Goal: Information Seeking & Learning: Check status

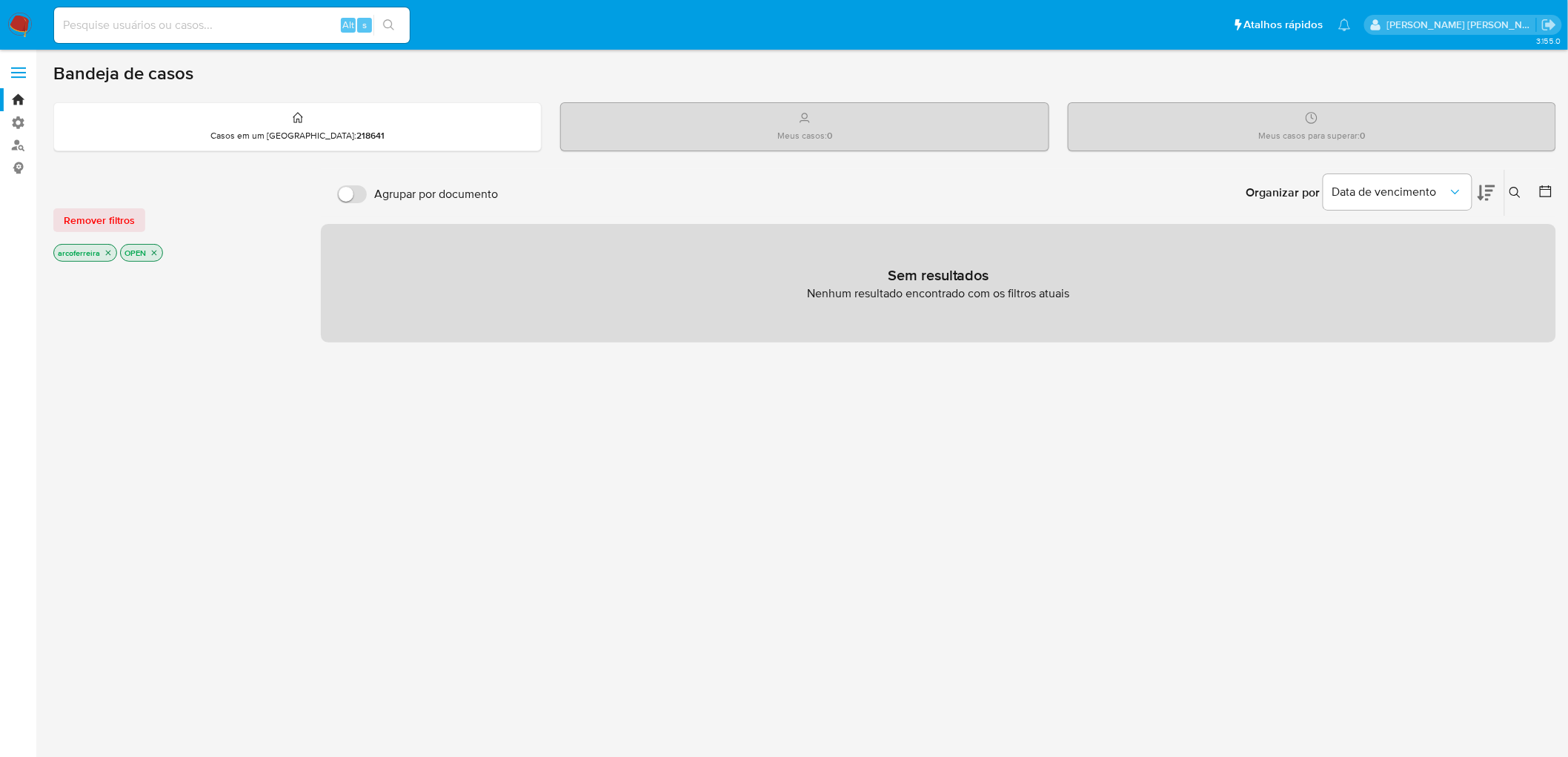
click at [108, 27] on input at bounding box center [232, 26] width 356 height 19
paste input "247642500"
type input "247642500"
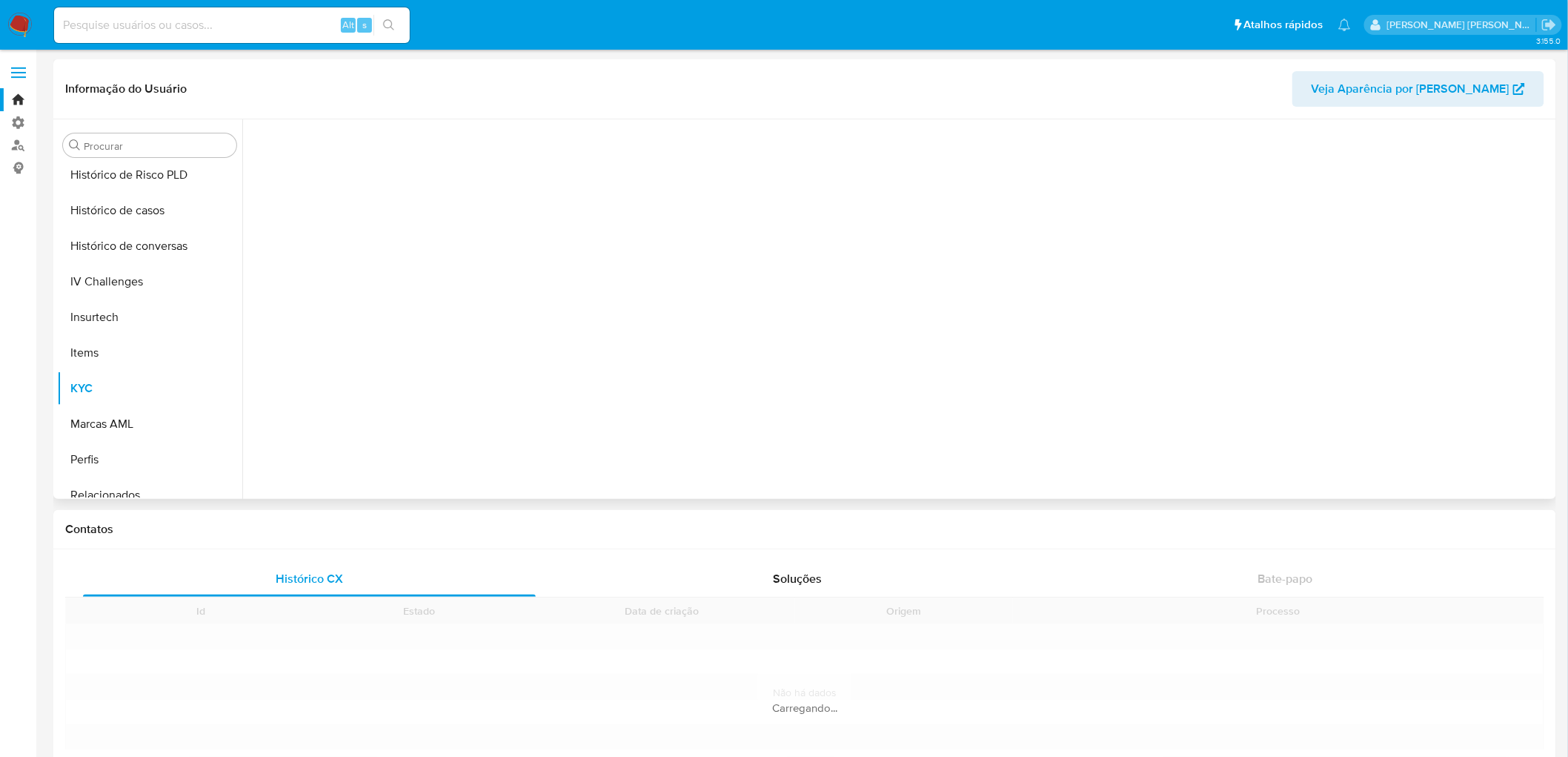
scroll to position [520, 0]
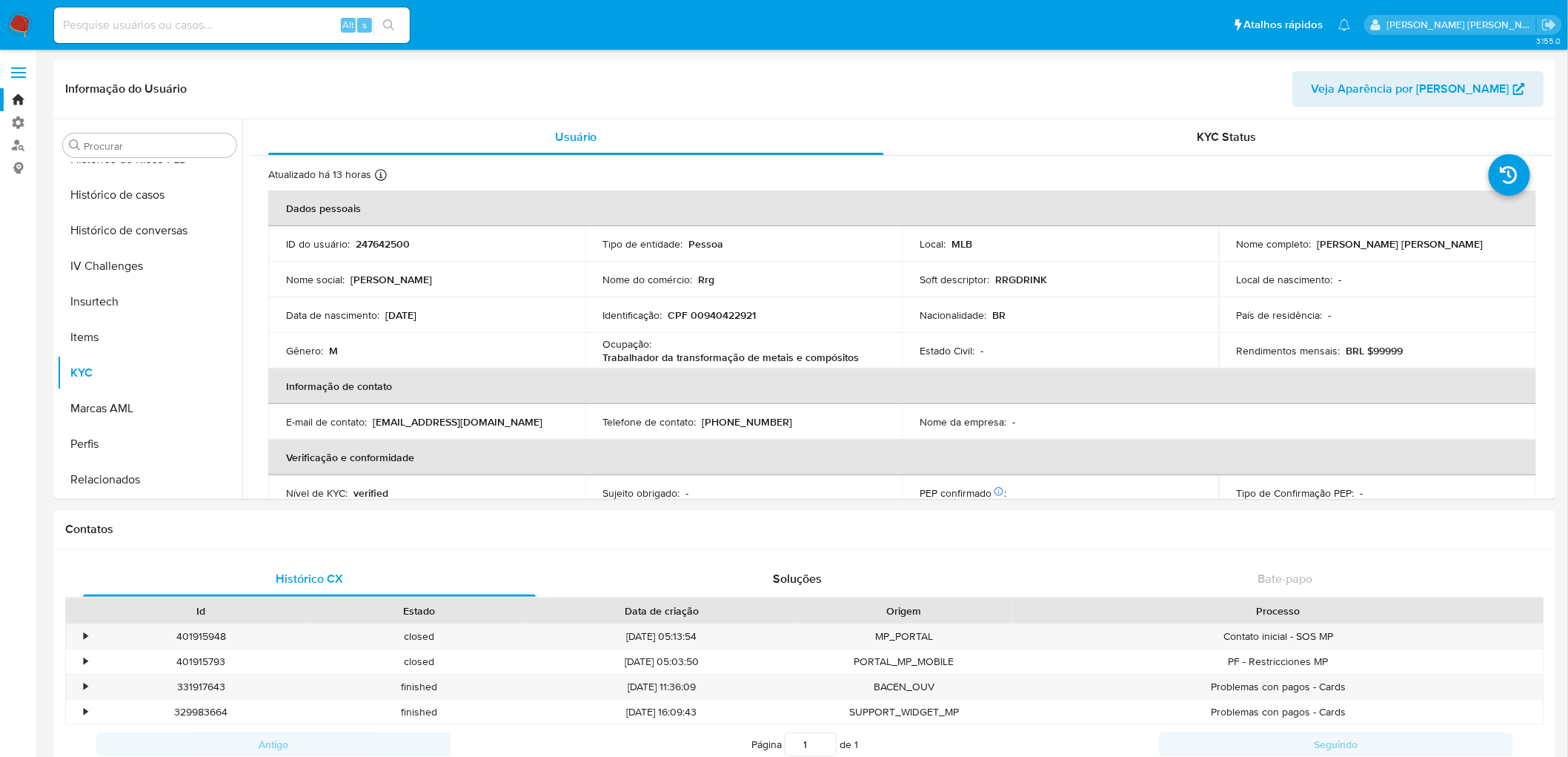
select select "10"
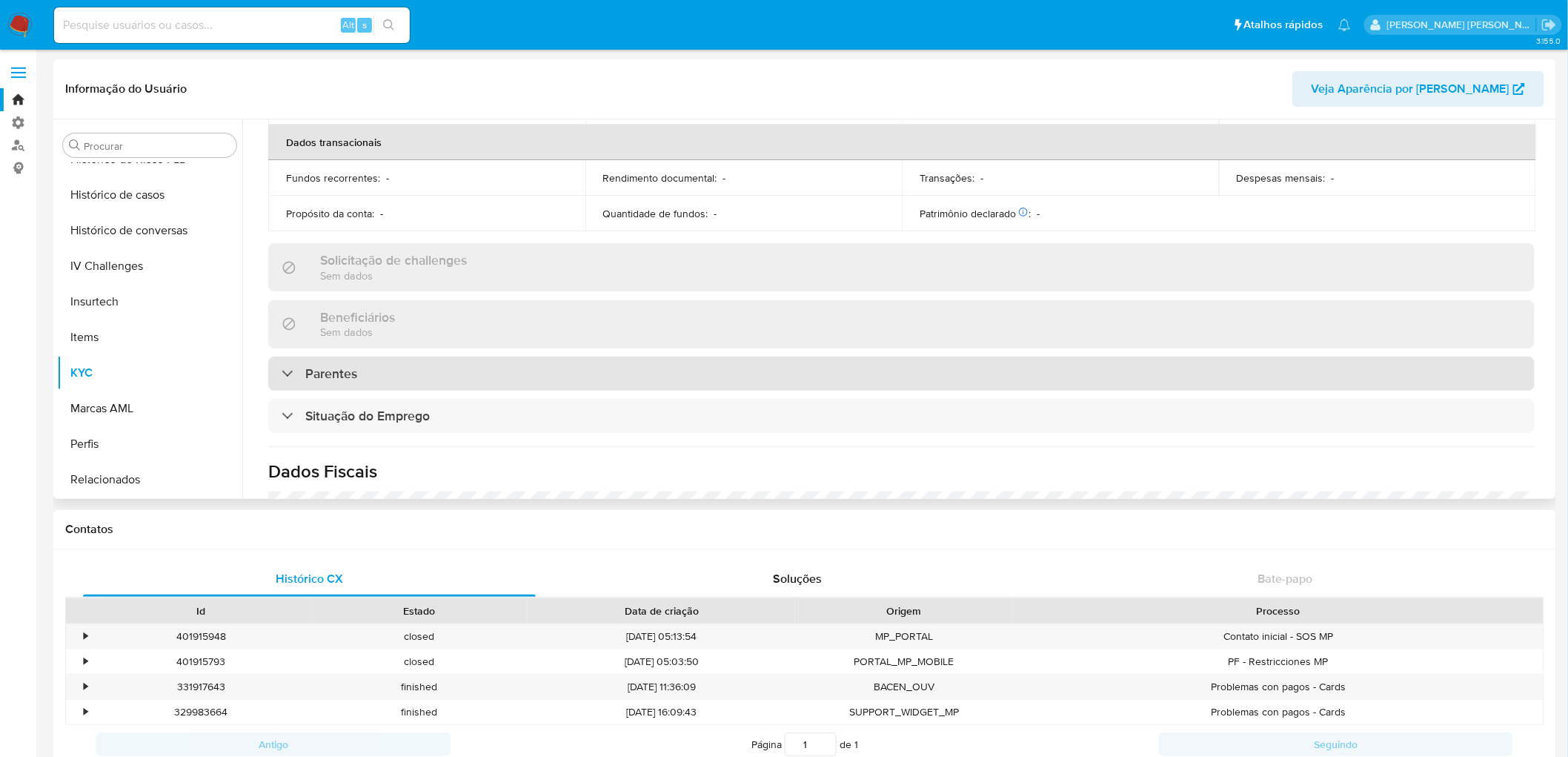
scroll to position [411, 0]
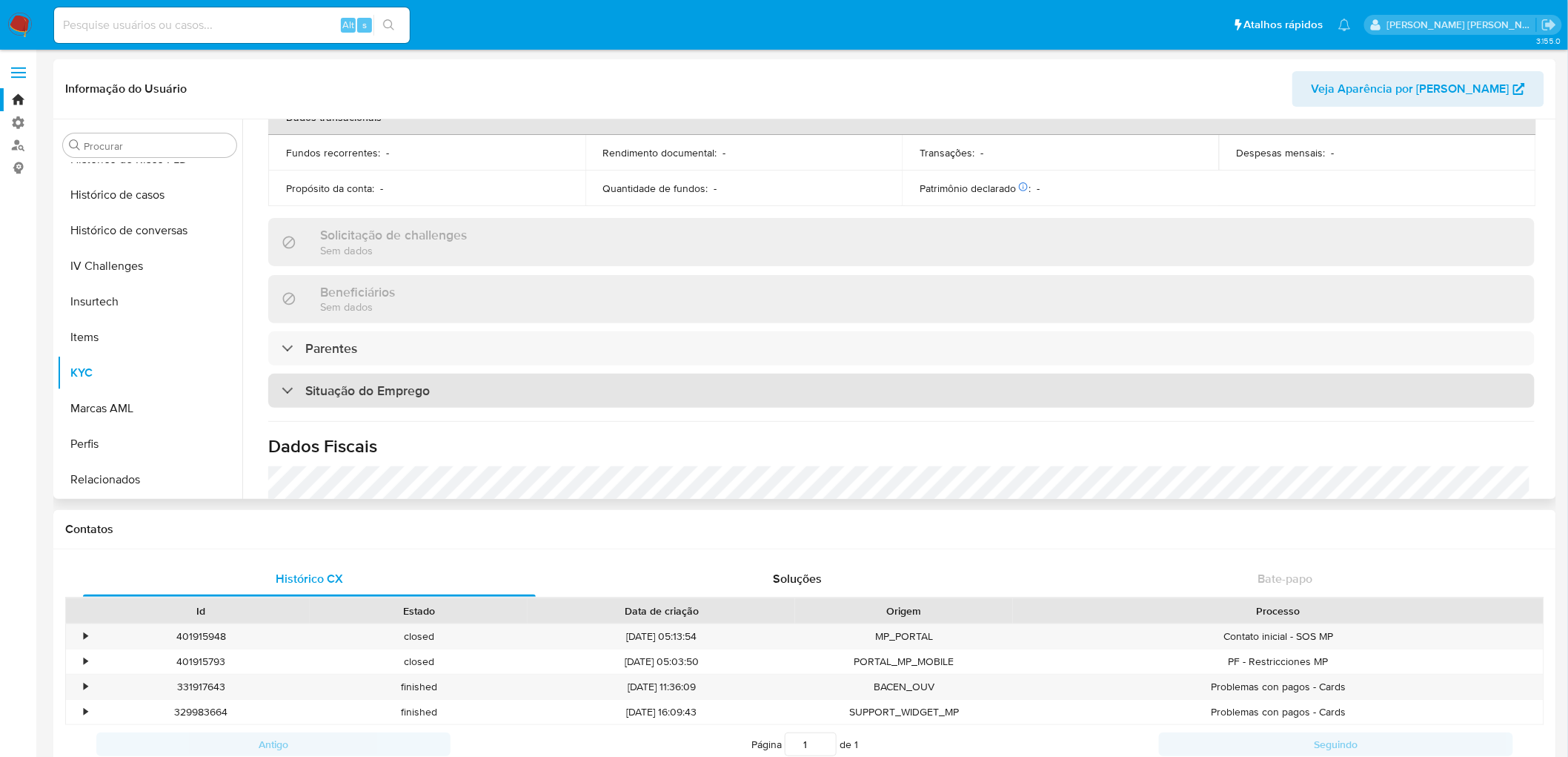
click at [453, 392] on div "Situação do Emprego" at bounding box center [902, 391] width 1267 height 34
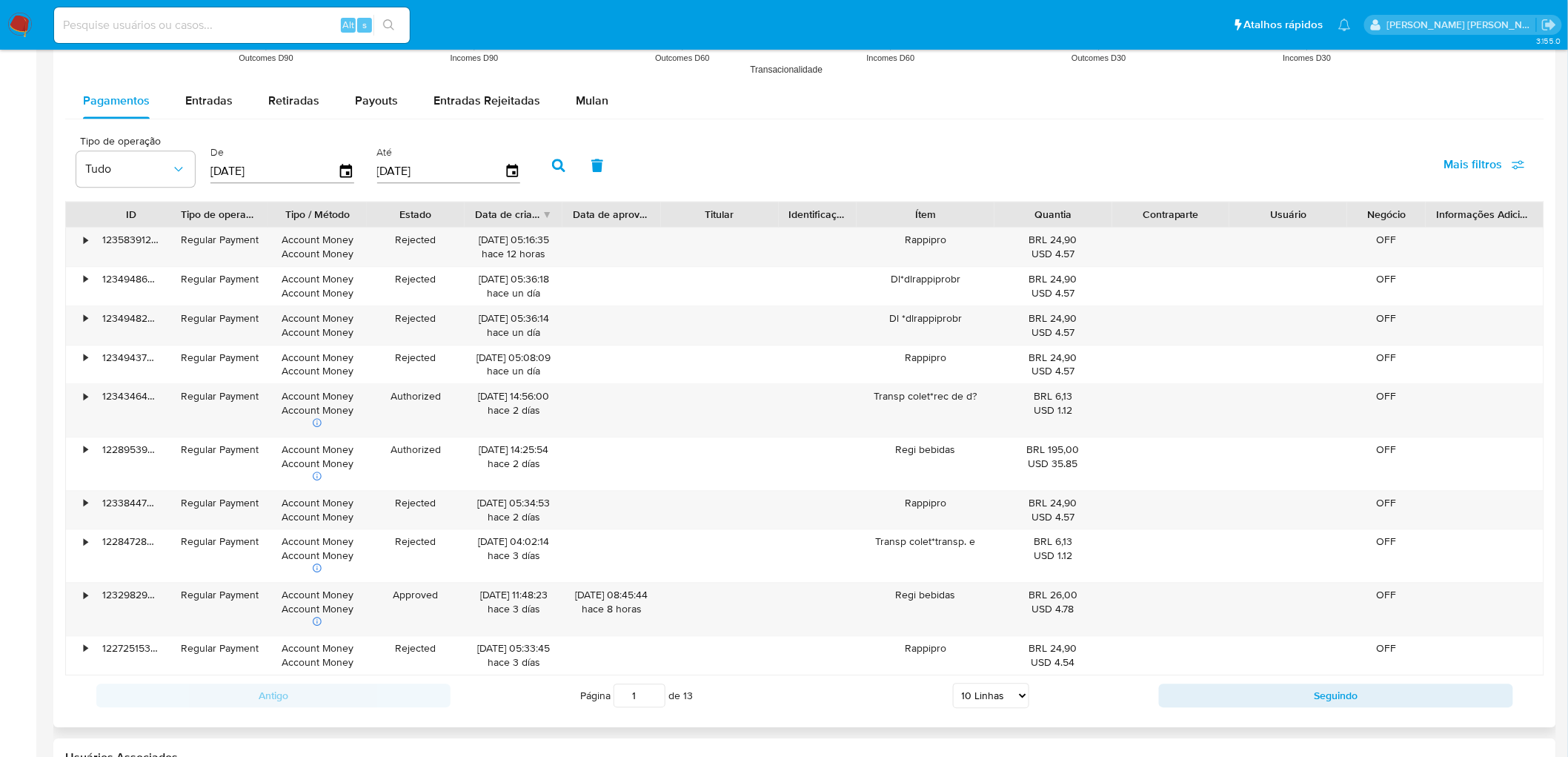
scroll to position [1318, 0]
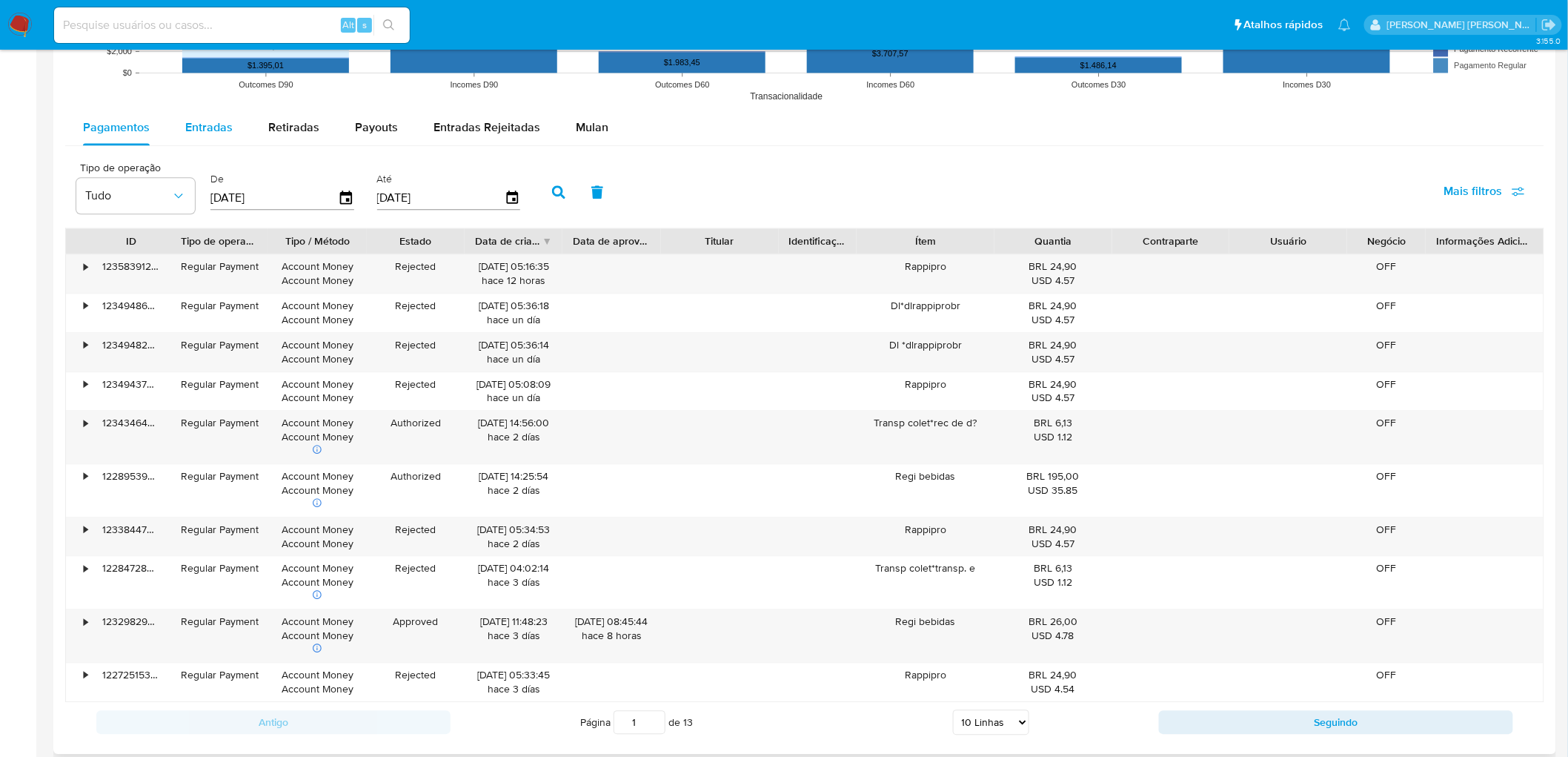
click at [230, 115] on div "Entradas" at bounding box center [209, 127] width 48 height 35
select select "10"
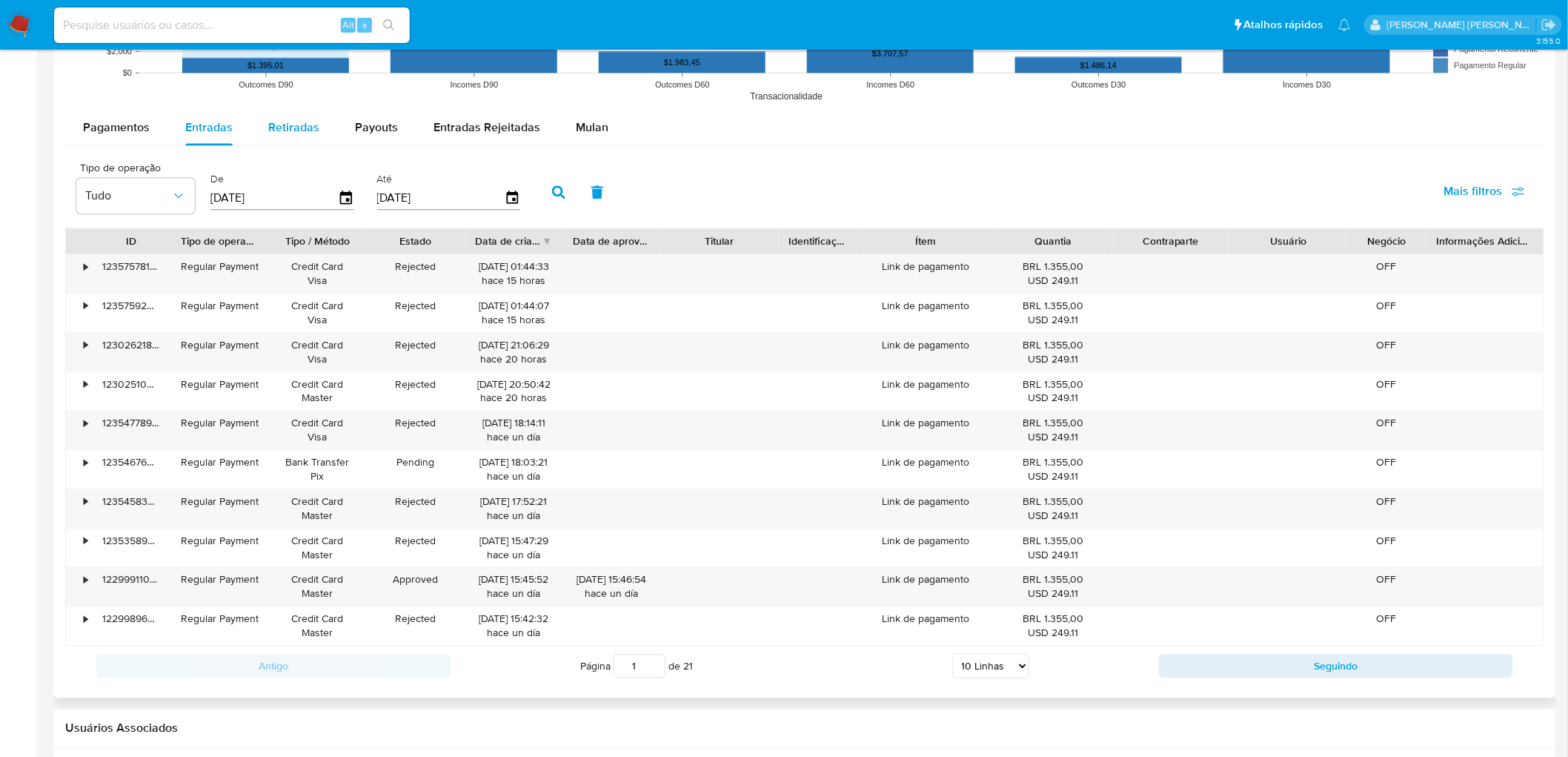
click at [286, 131] on span "Retiradas" at bounding box center [294, 126] width 51 height 17
select select "10"
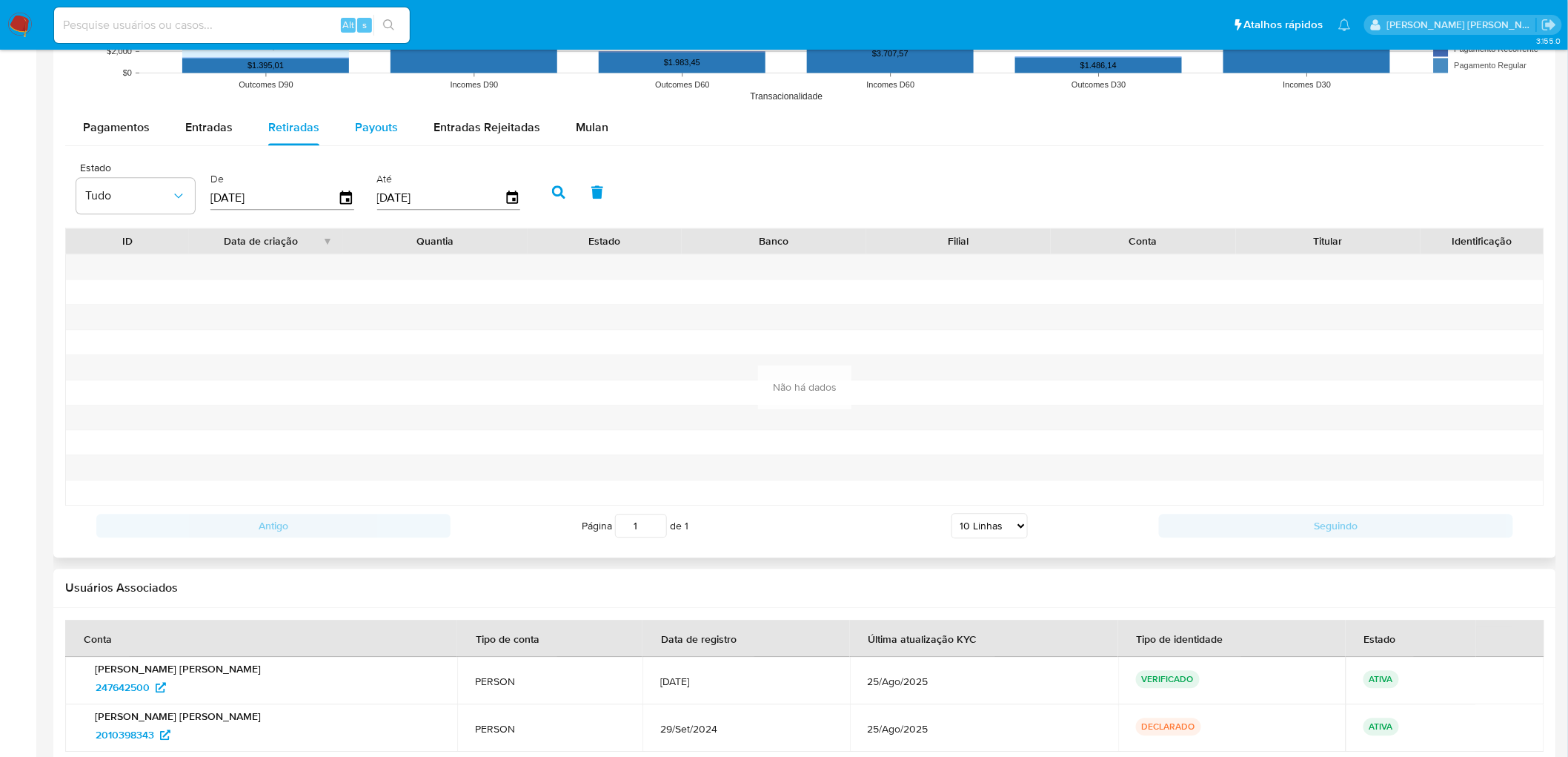
click at [371, 131] on span "Payouts" at bounding box center [377, 126] width 43 height 17
select select "10"
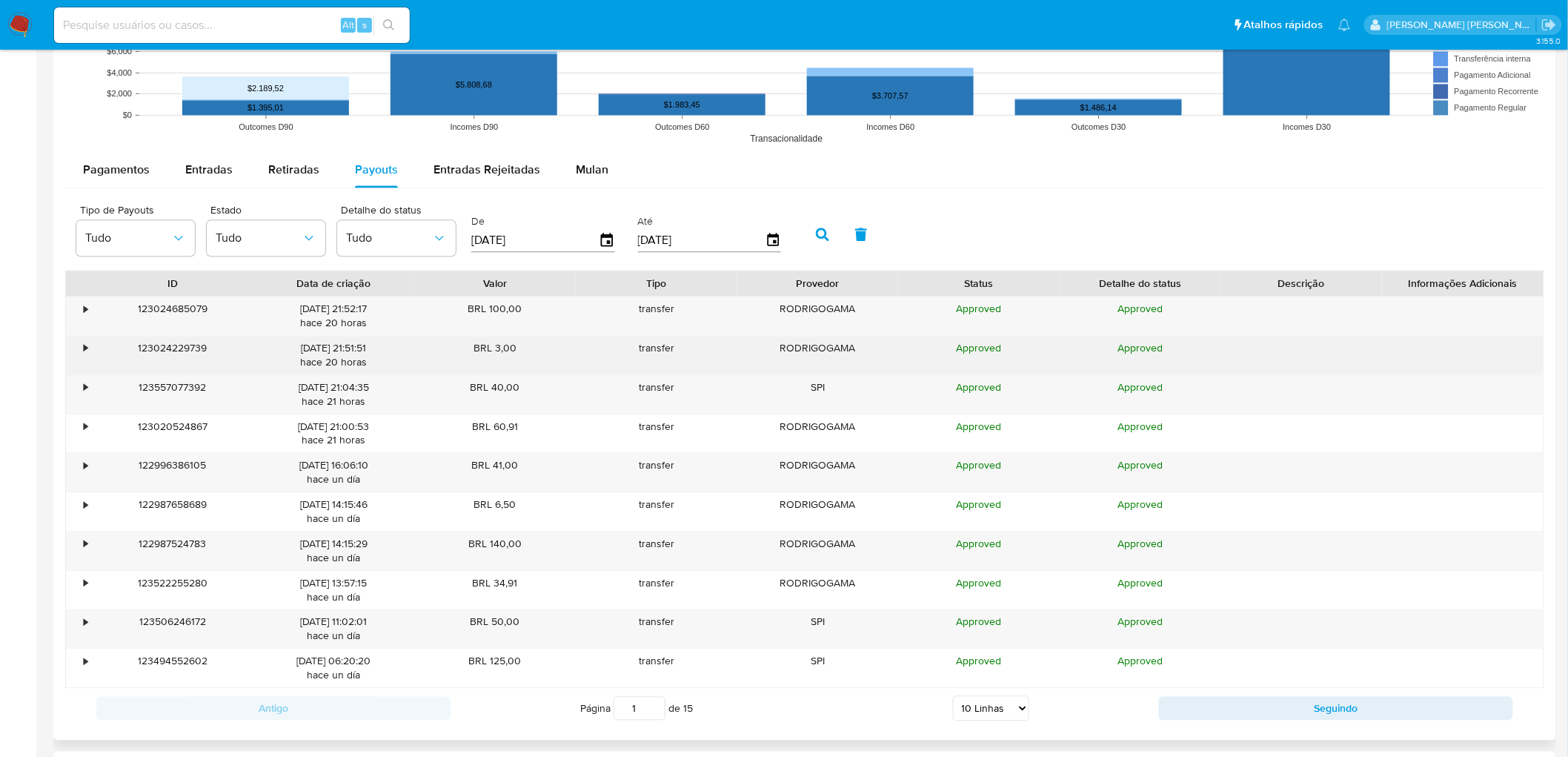
scroll to position [1235, 0]
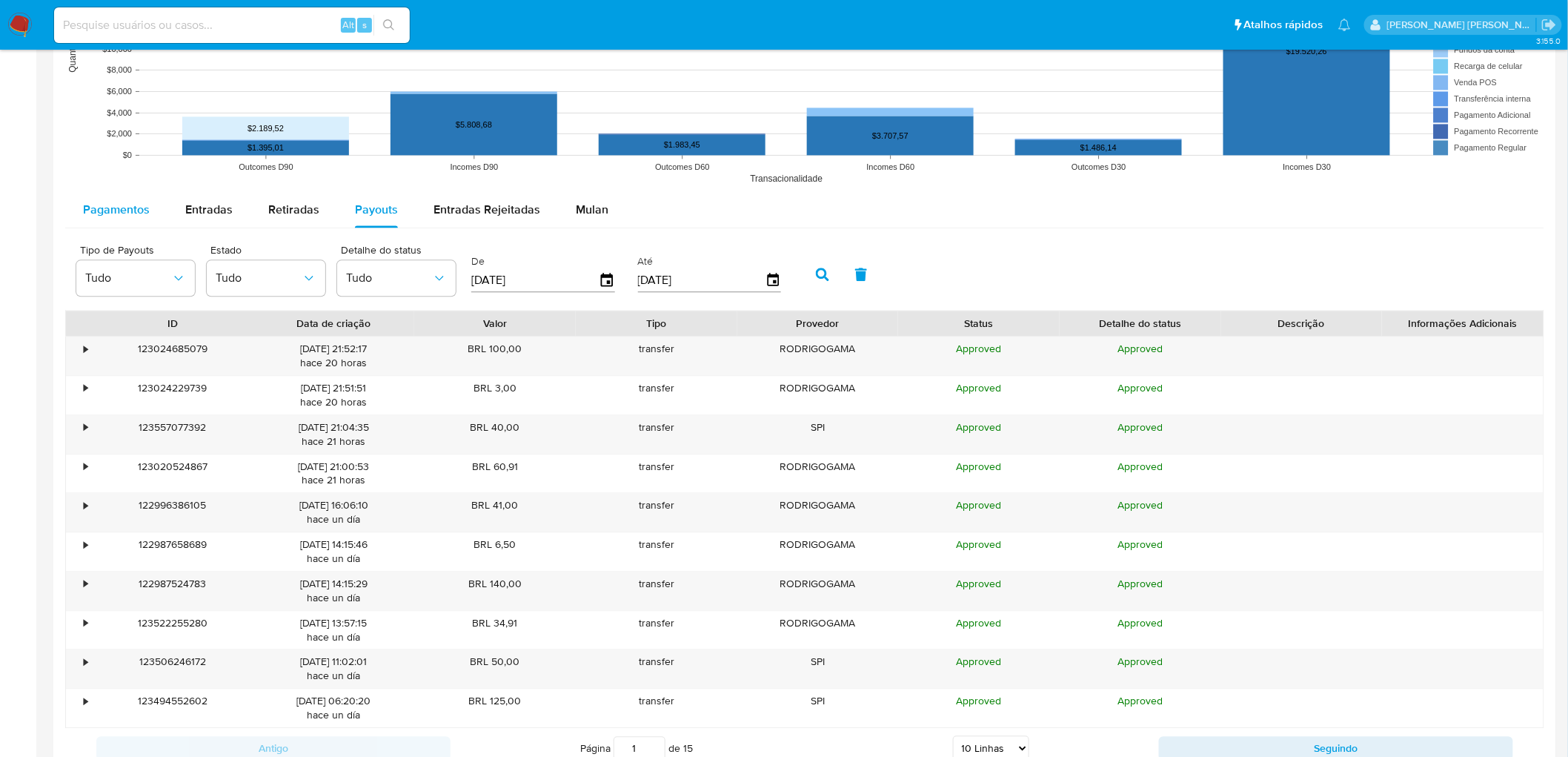
click at [120, 221] on div "Pagamentos" at bounding box center [116, 210] width 66 height 35
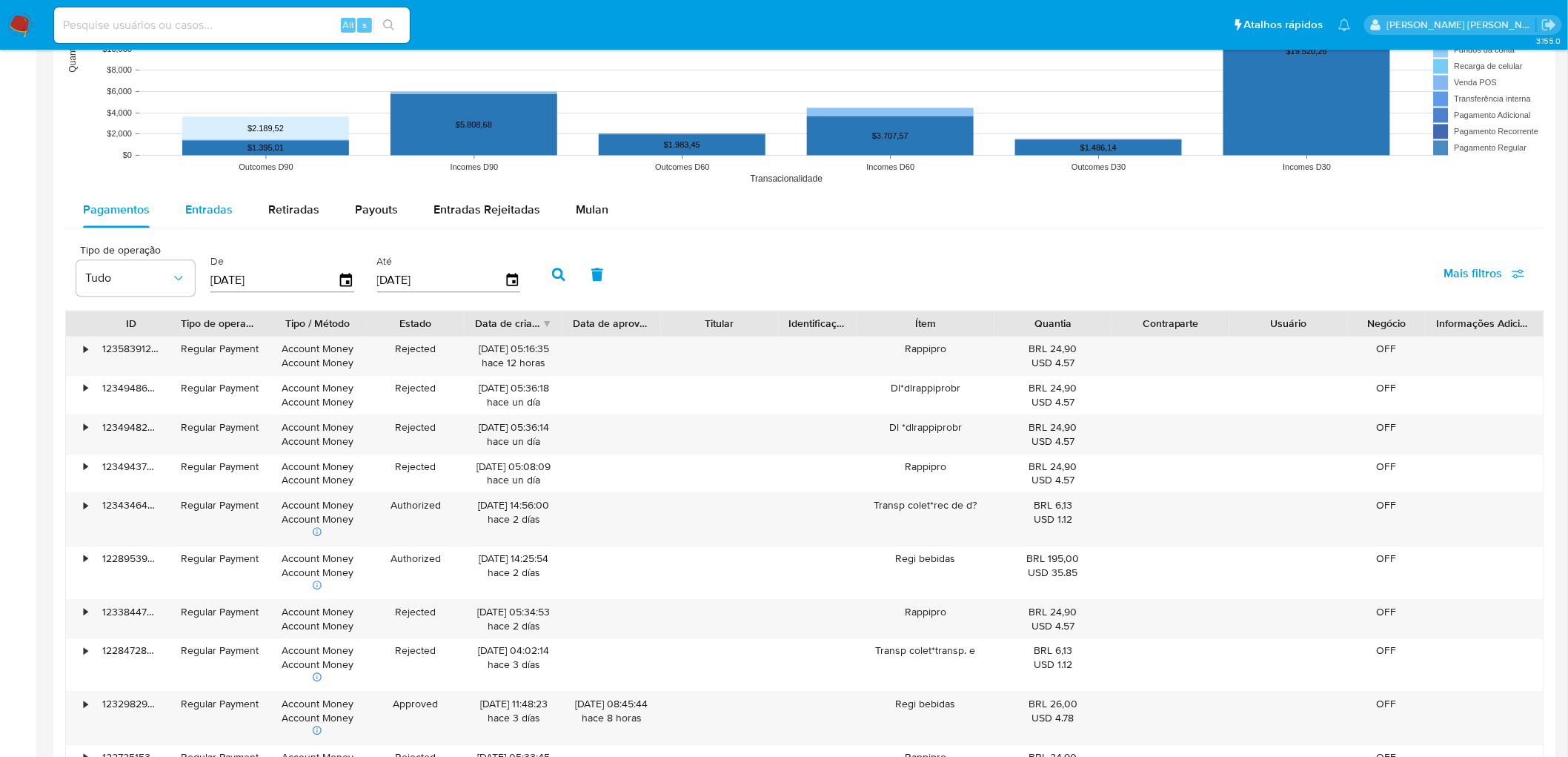
click at [217, 220] on div "Entradas" at bounding box center [209, 210] width 48 height 35
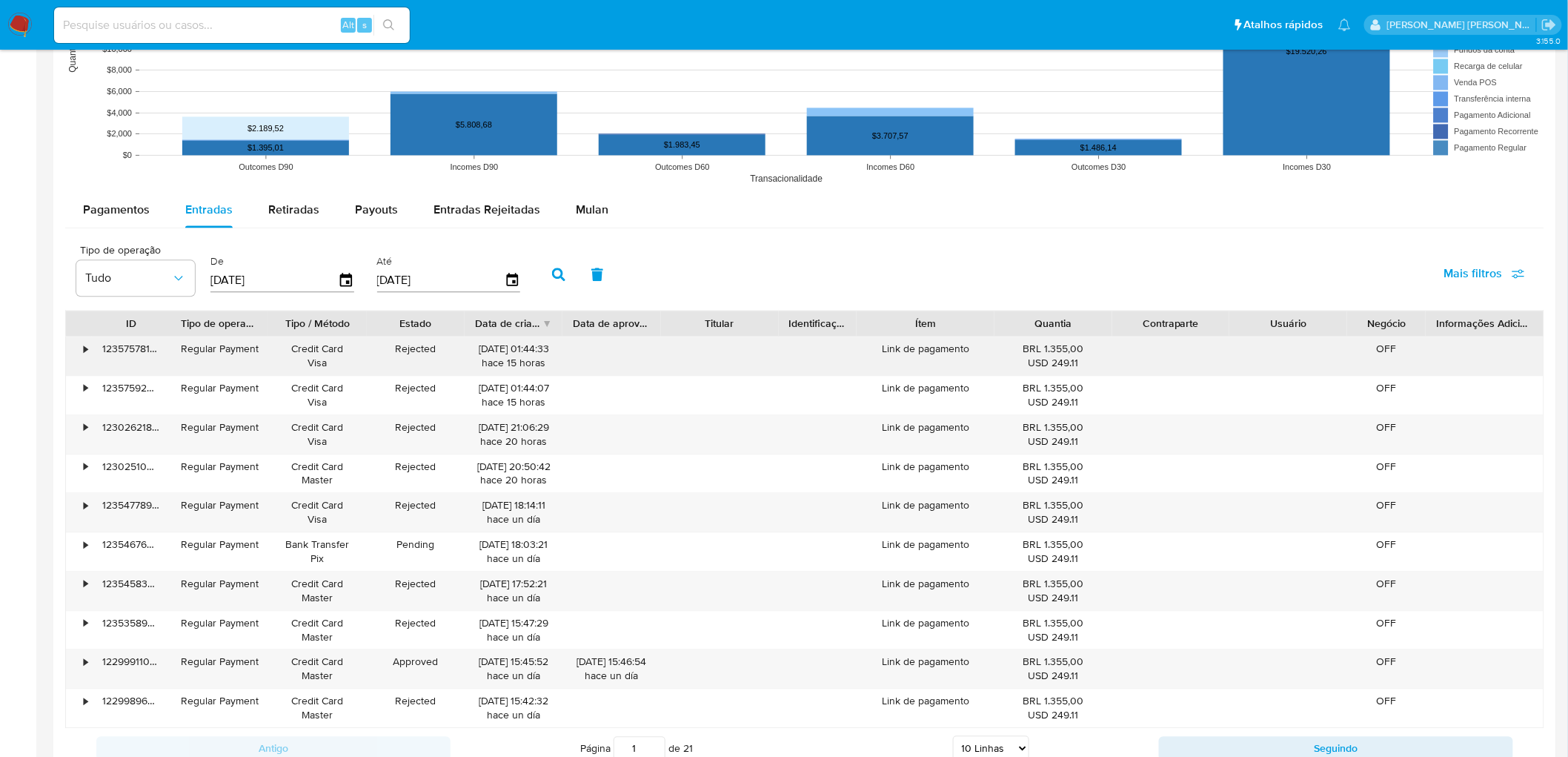
scroll to position [1318, 0]
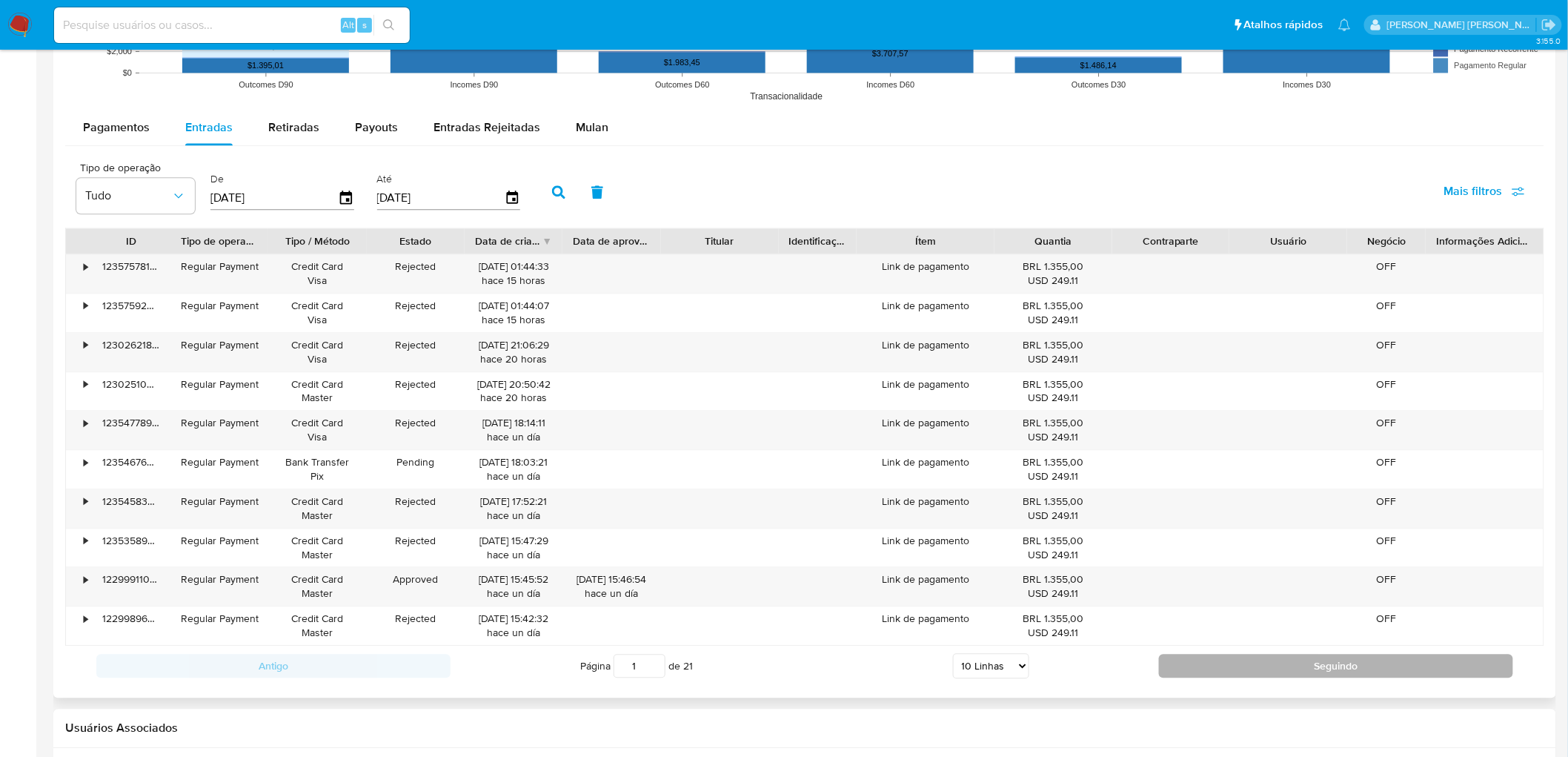
click at [1318, 669] on button "Seguindo" at bounding box center [1336, 666] width 354 height 24
click at [1237, 675] on button "Seguindo" at bounding box center [1336, 666] width 354 height 24
click at [1190, 673] on button "Seguindo" at bounding box center [1336, 666] width 354 height 24
type input "4"
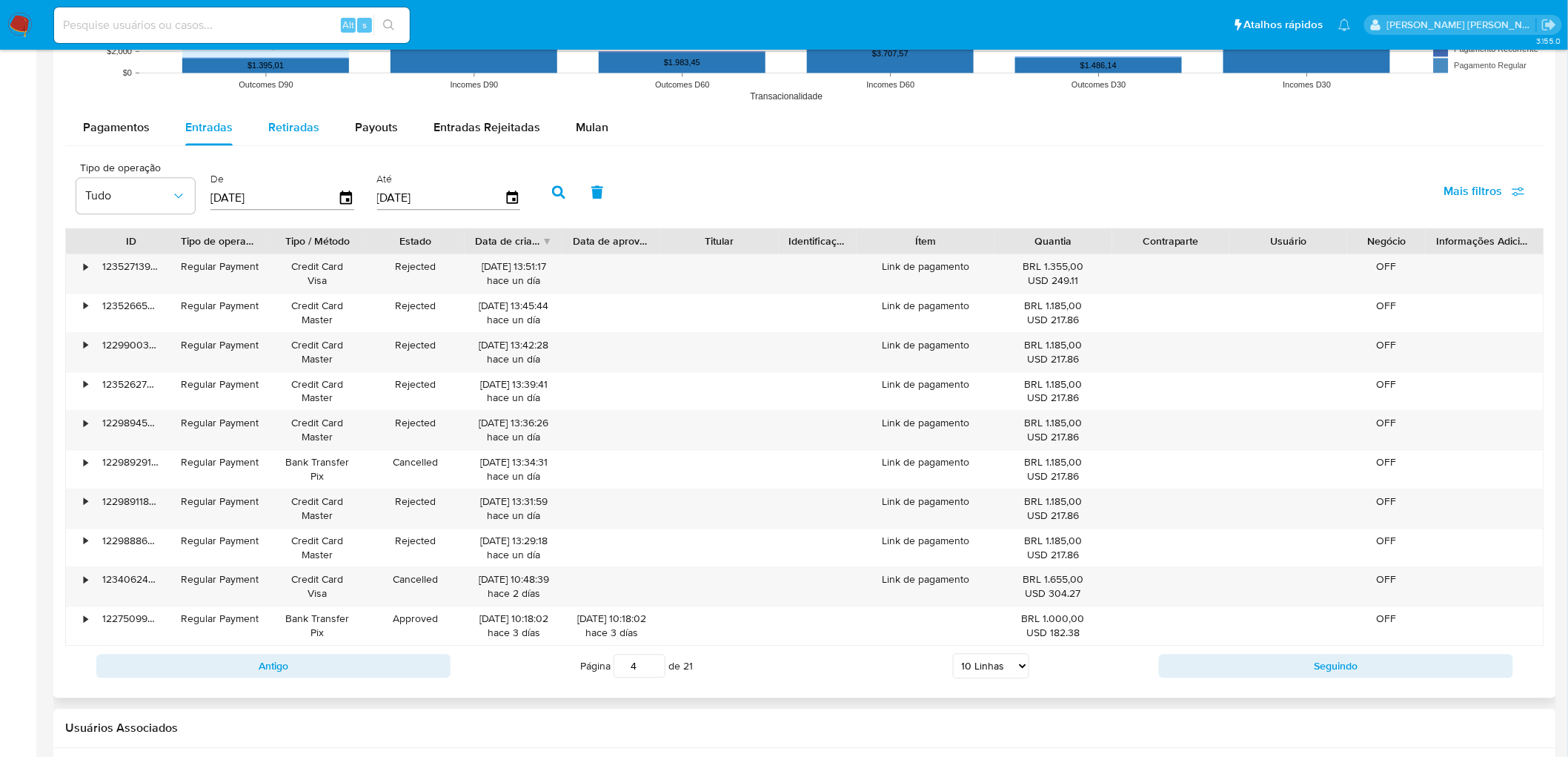
click at [292, 129] on span "Retiradas" at bounding box center [294, 126] width 51 height 17
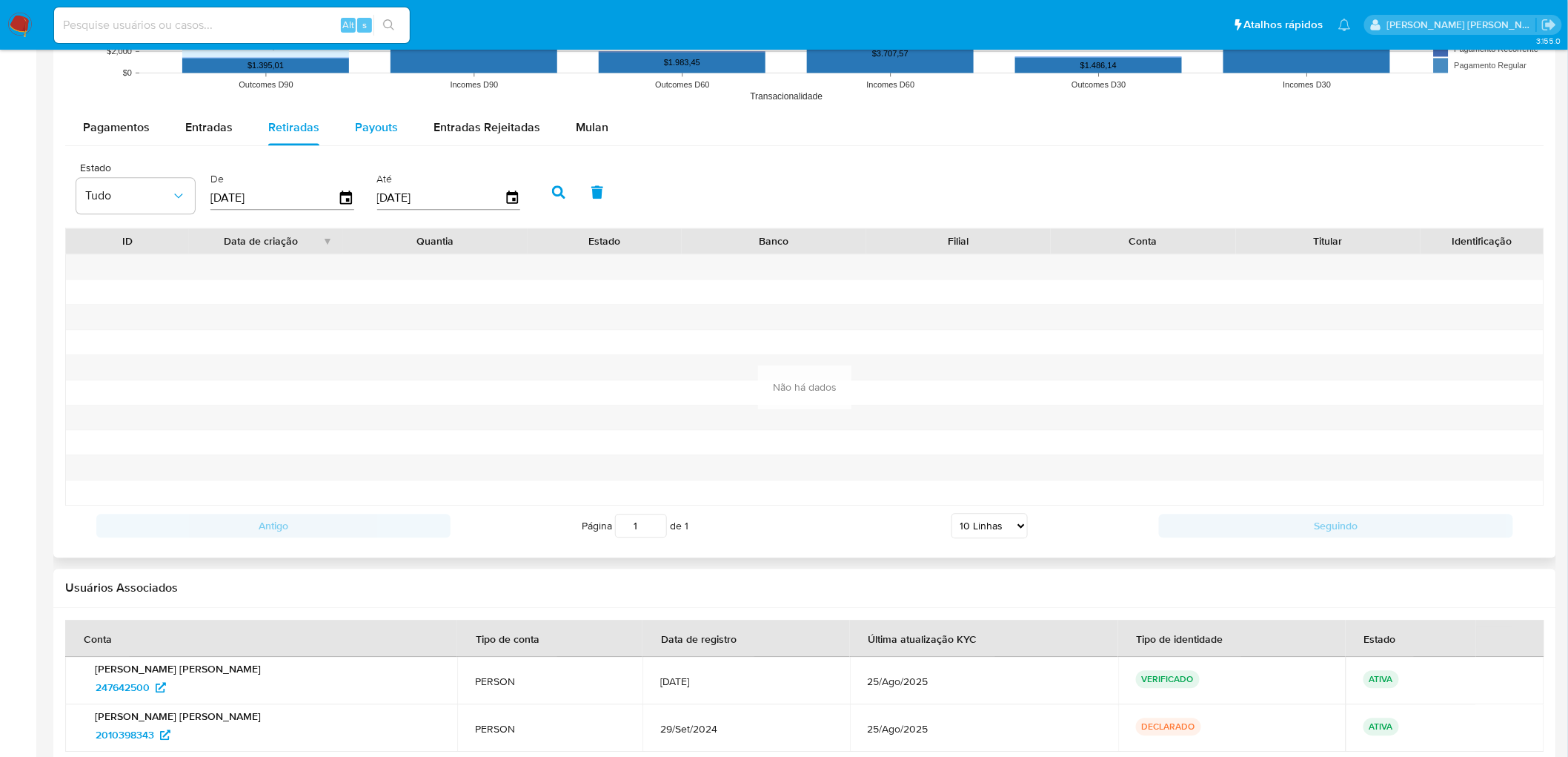
click at [384, 136] on div "Payouts" at bounding box center [377, 127] width 43 height 35
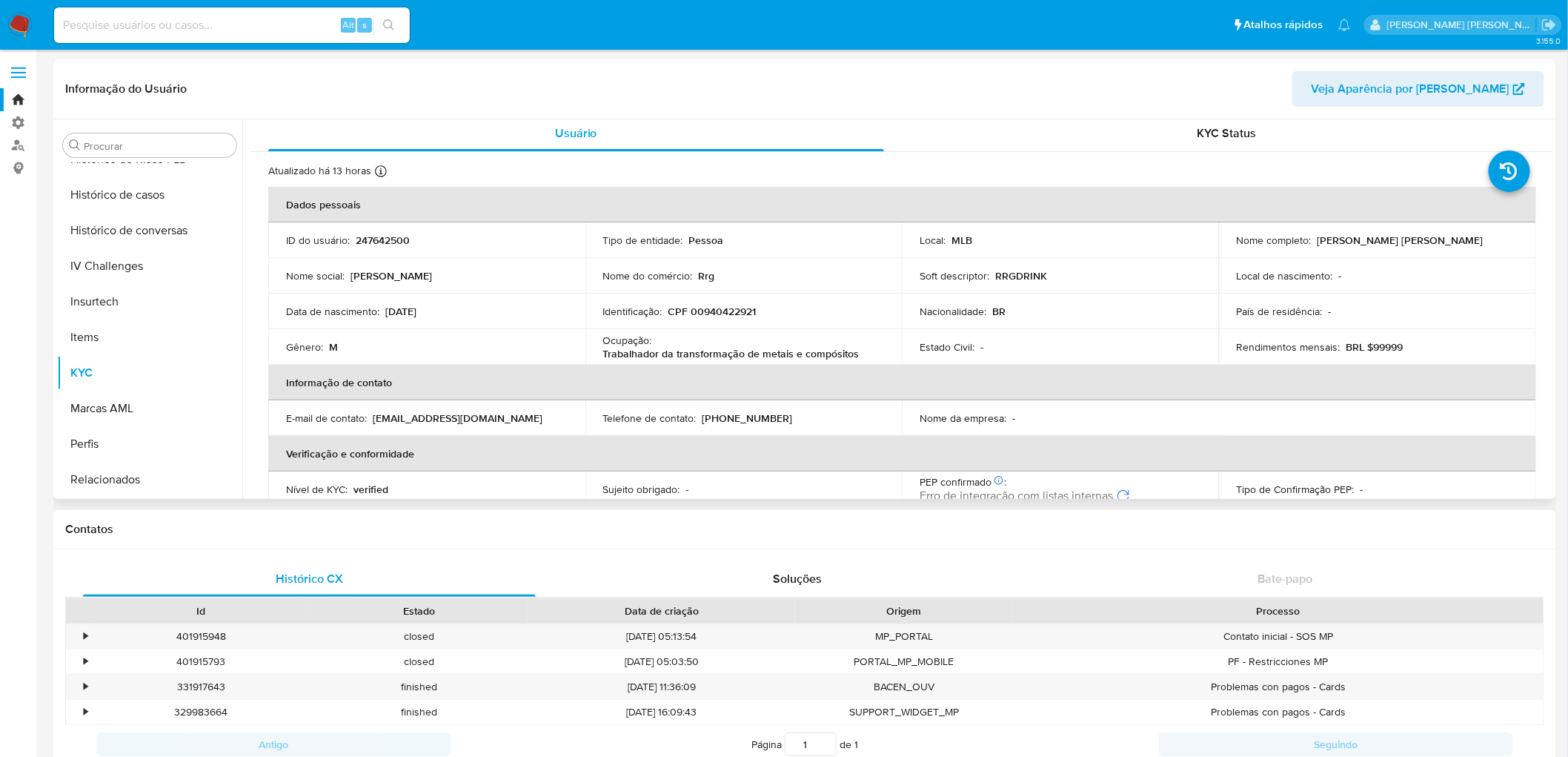
scroll to position [0, 0]
click at [1131, 142] on div "KYC Status" at bounding box center [1228, 137] width 616 height 35
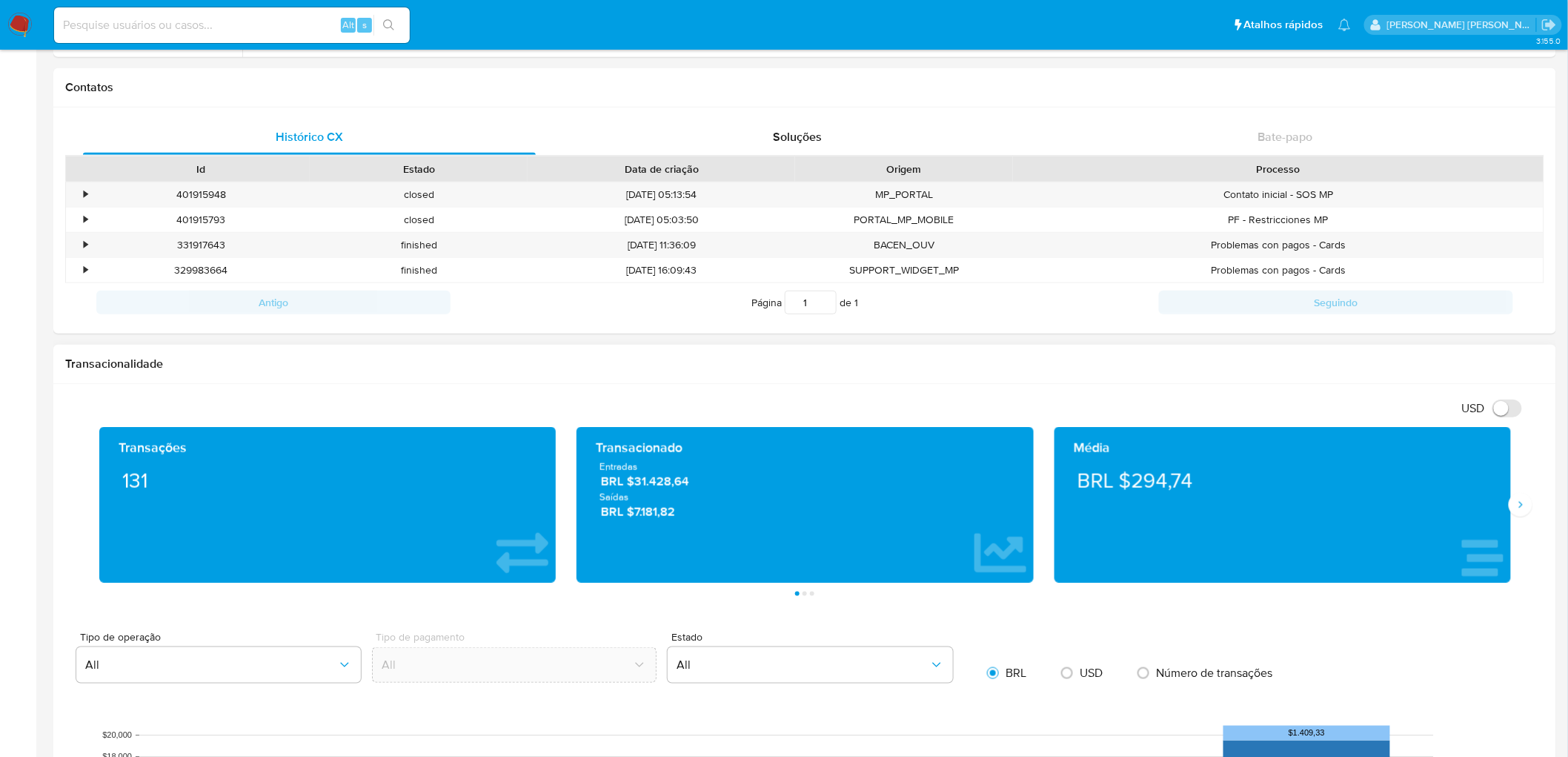
scroll to position [577, 0]
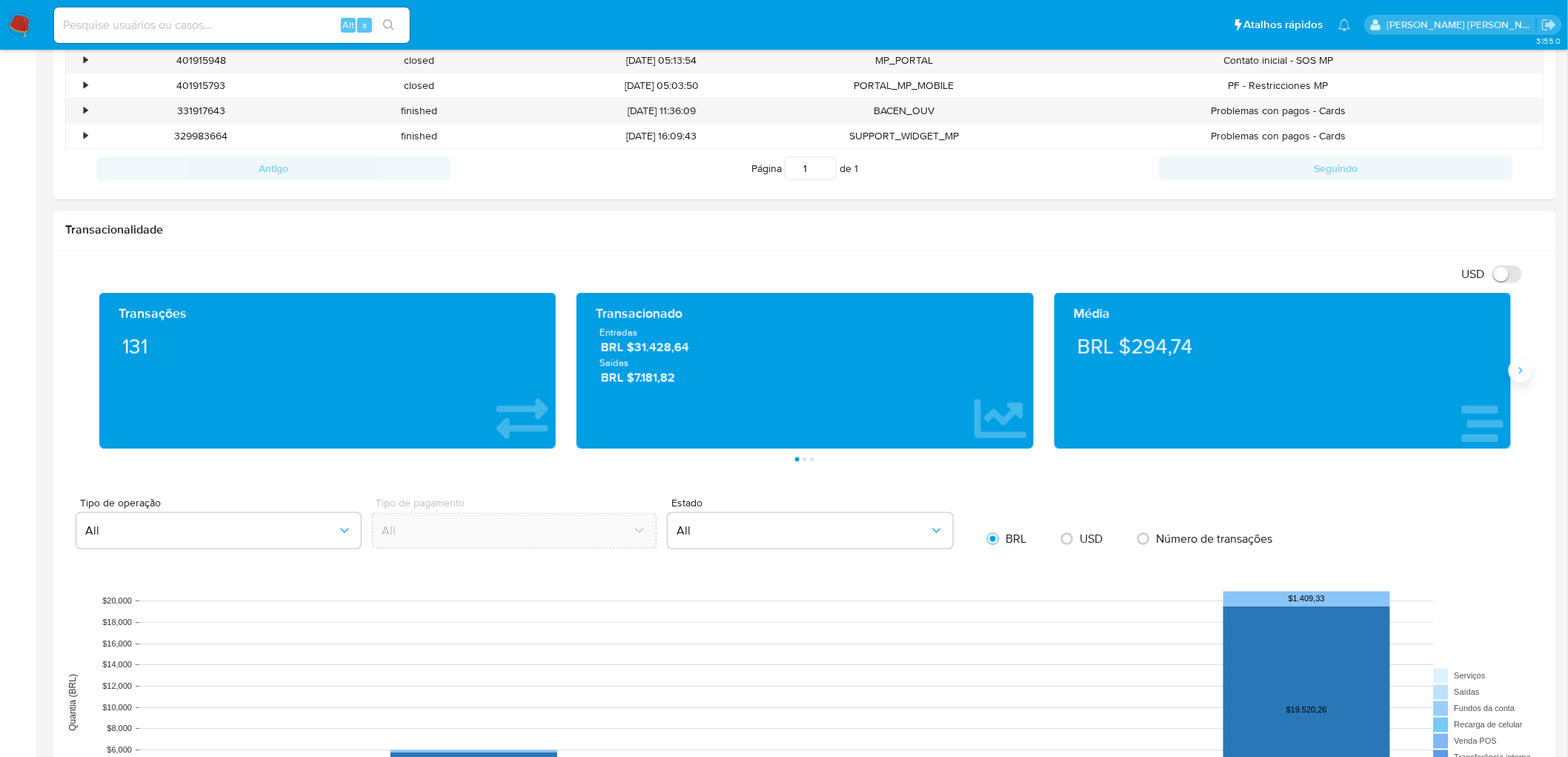
click at [1516, 373] on icon "Siguiente" at bounding box center [1520, 371] width 11 height 11
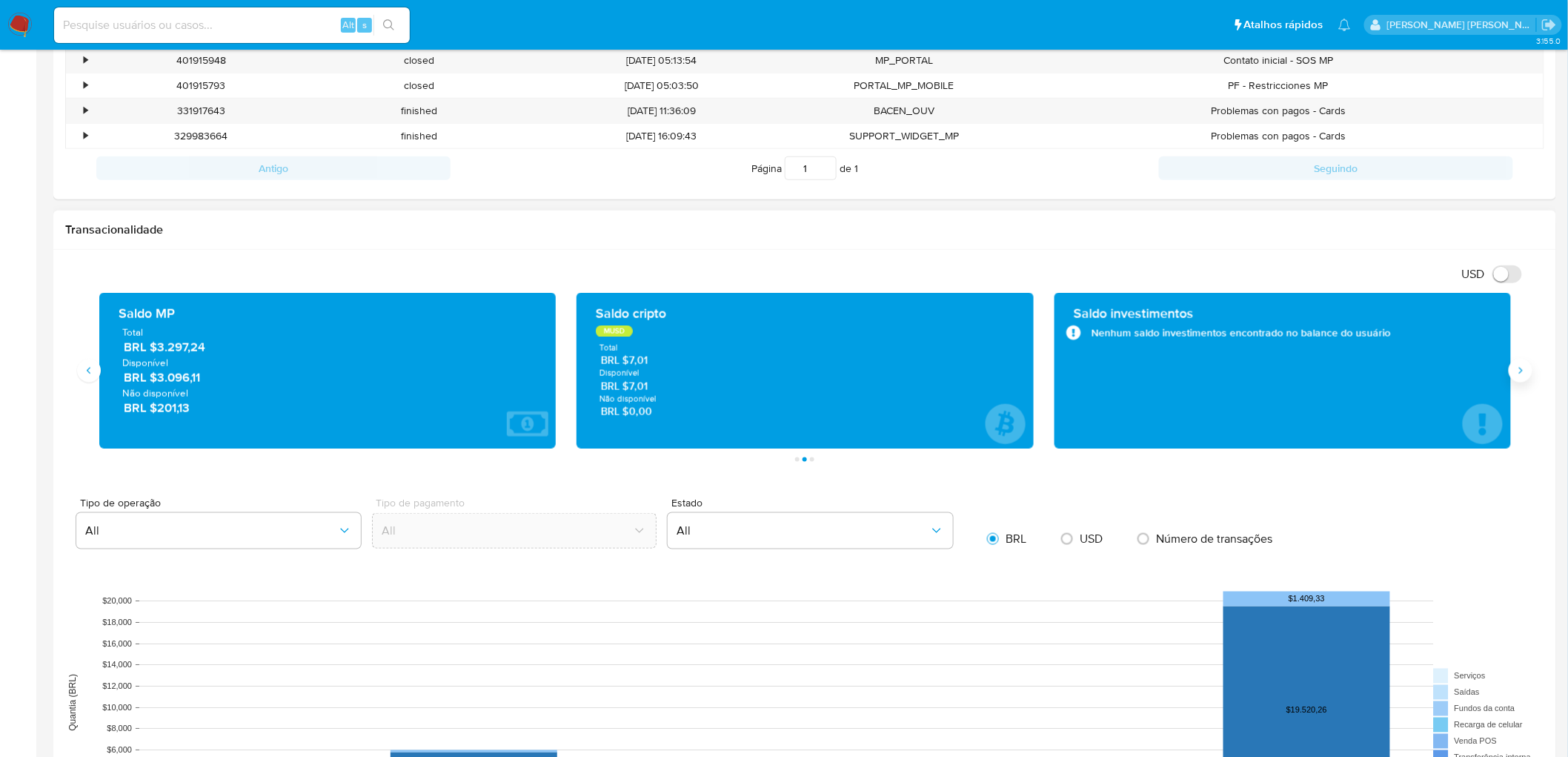
click at [1516, 373] on icon "Siguiente" at bounding box center [1520, 371] width 11 height 11
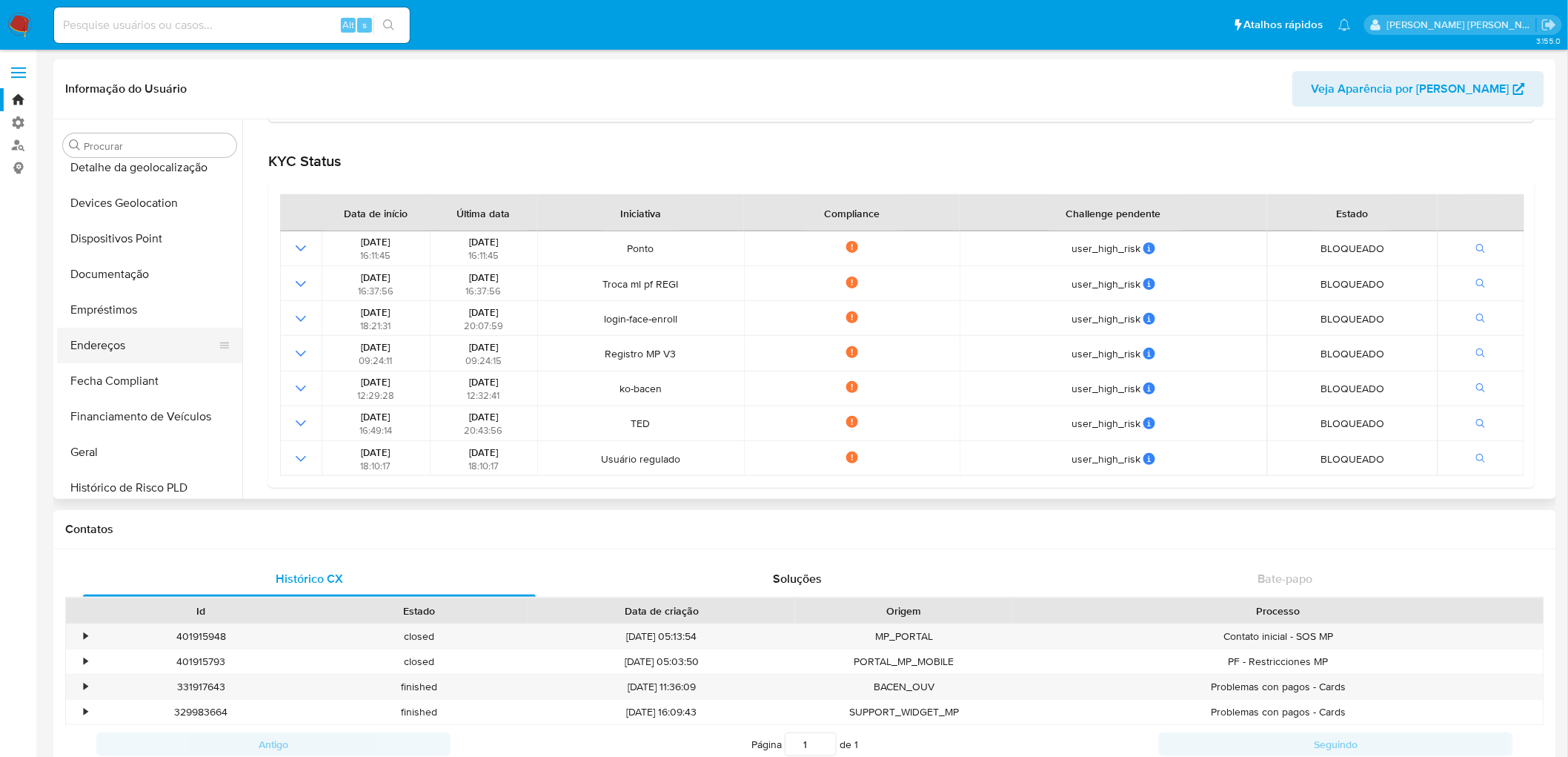
scroll to position [190, 0]
click at [115, 446] on button "Geral" at bounding box center [144, 454] width 173 height 35
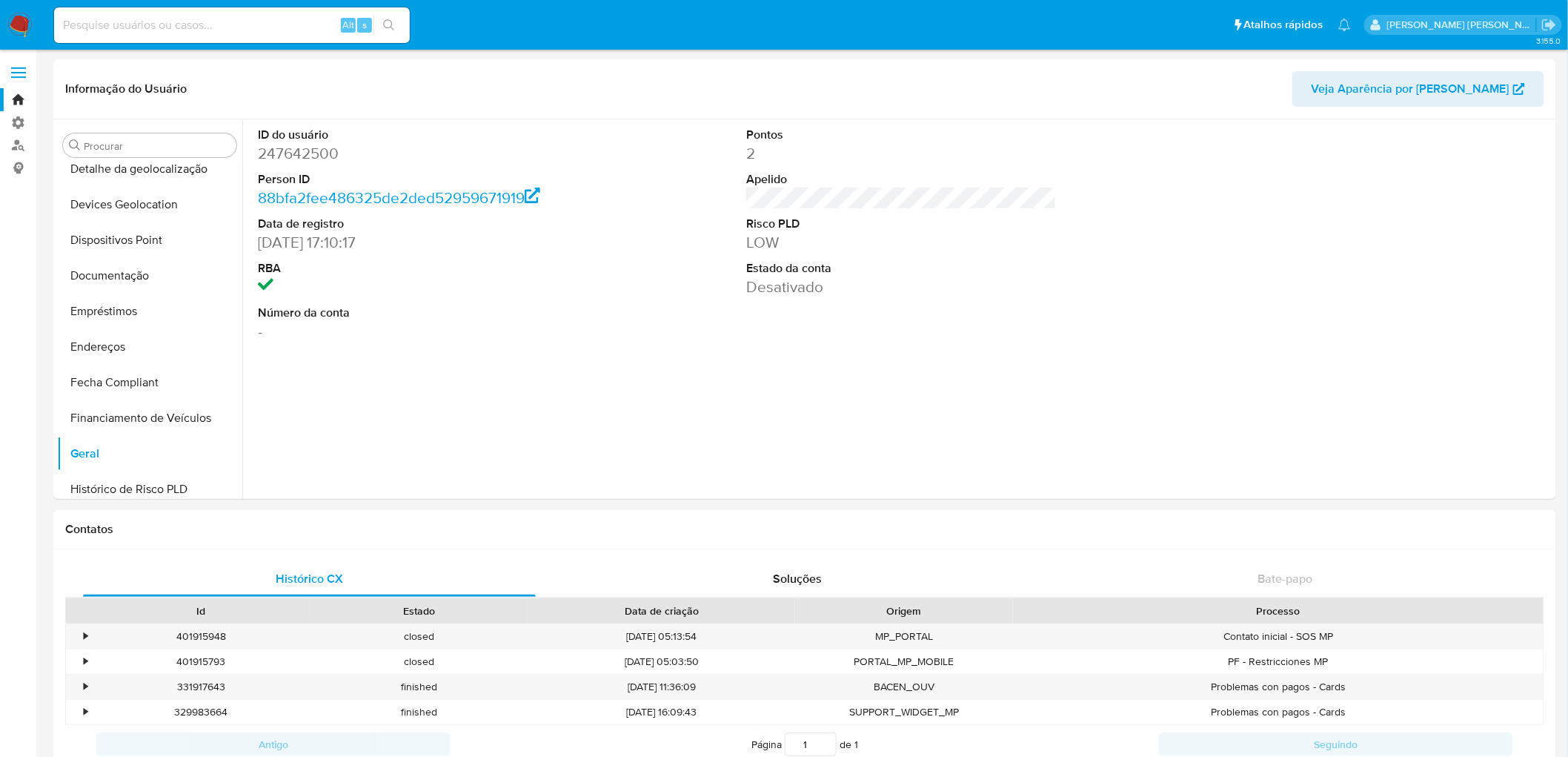
click at [217, 23] on input at bounding box center [232, 26] width 356 height 19
paste input "387860832"
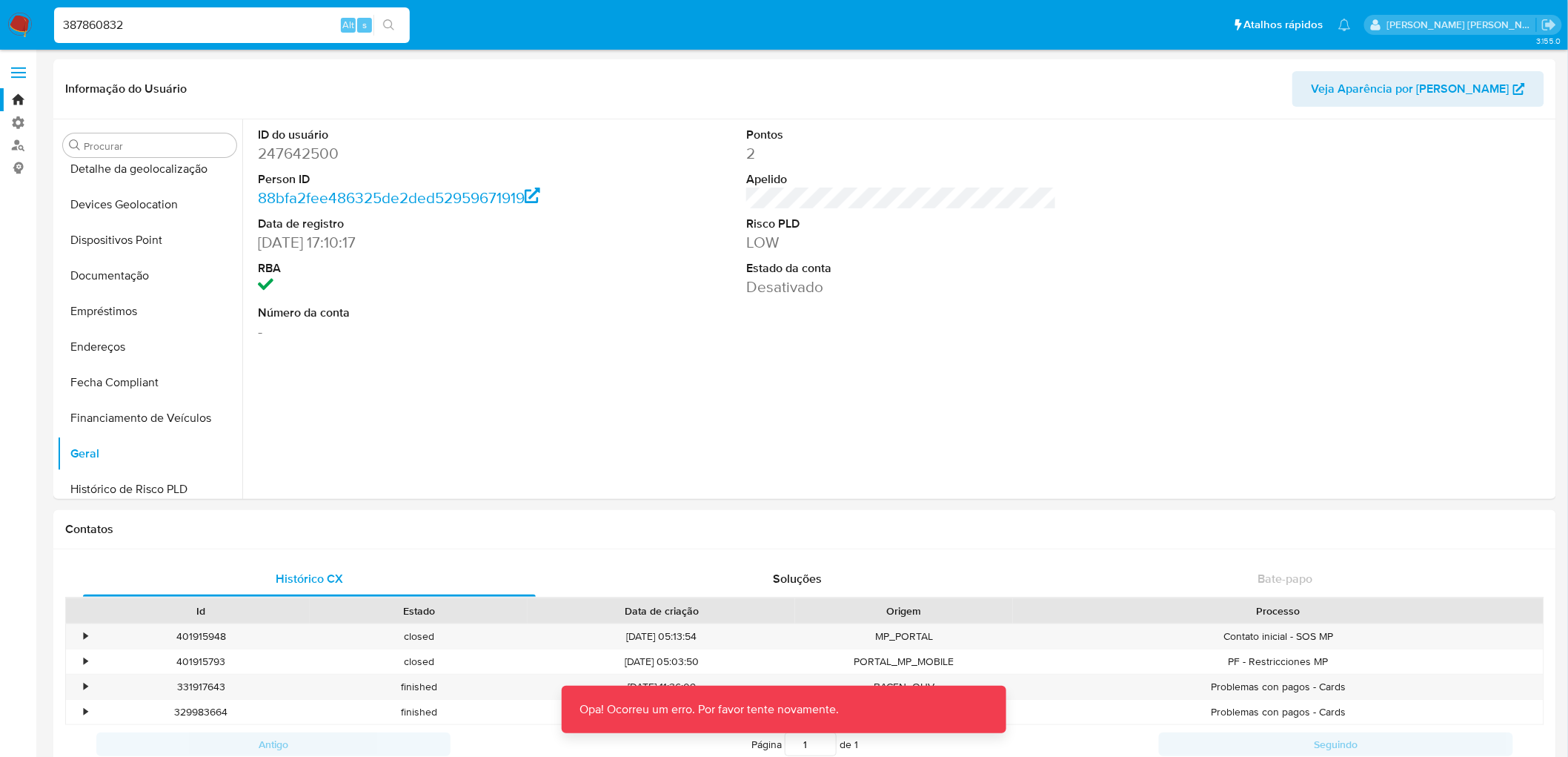
click at [204, 25] on input "387860832" at bounding box center [232, 26] width 356 height 19
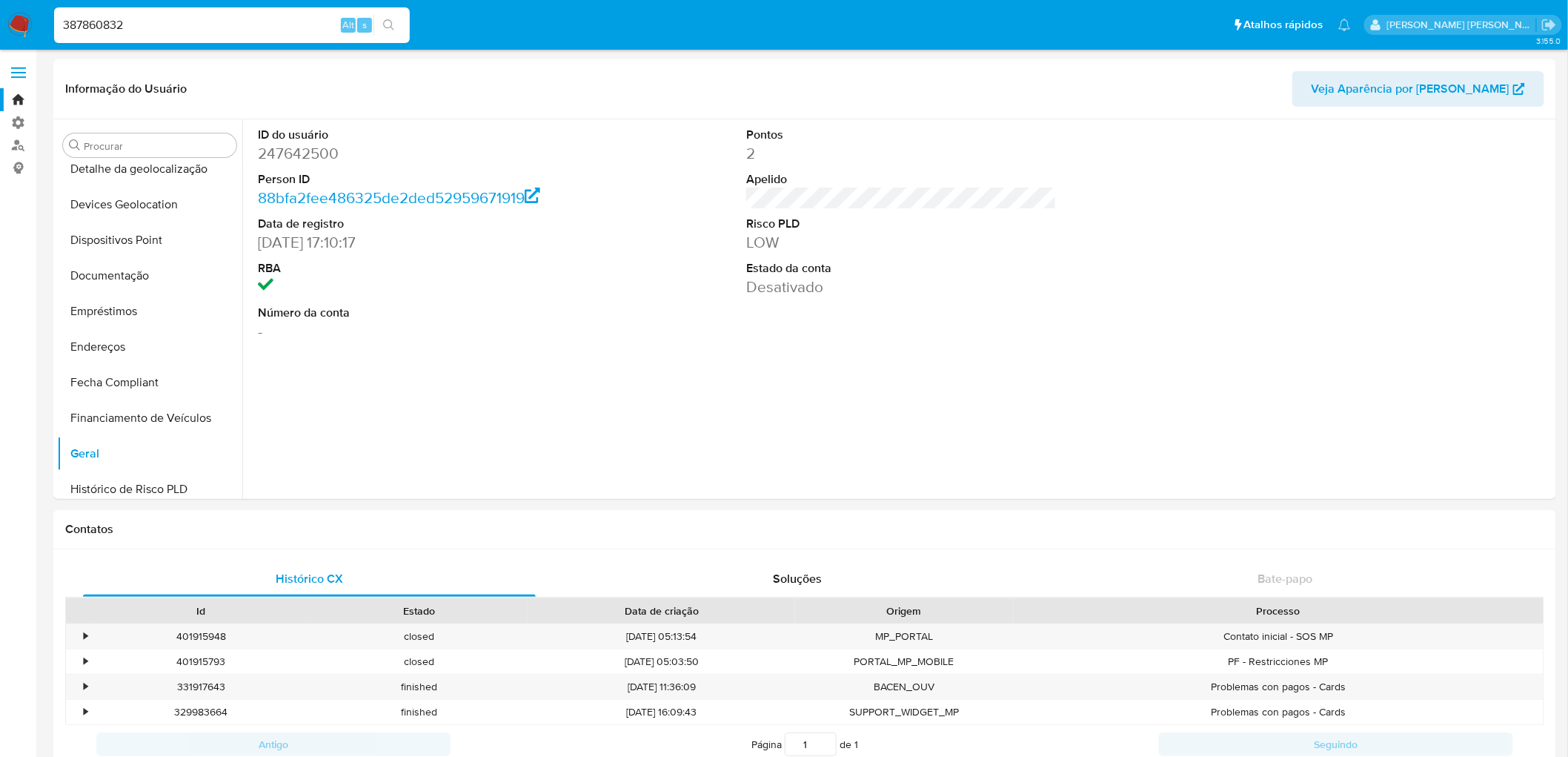
click at [196, 23] on input "387860832" at bounding box center [232, 26] width 356 height 19
paste input "25412283"
type input "325412283"
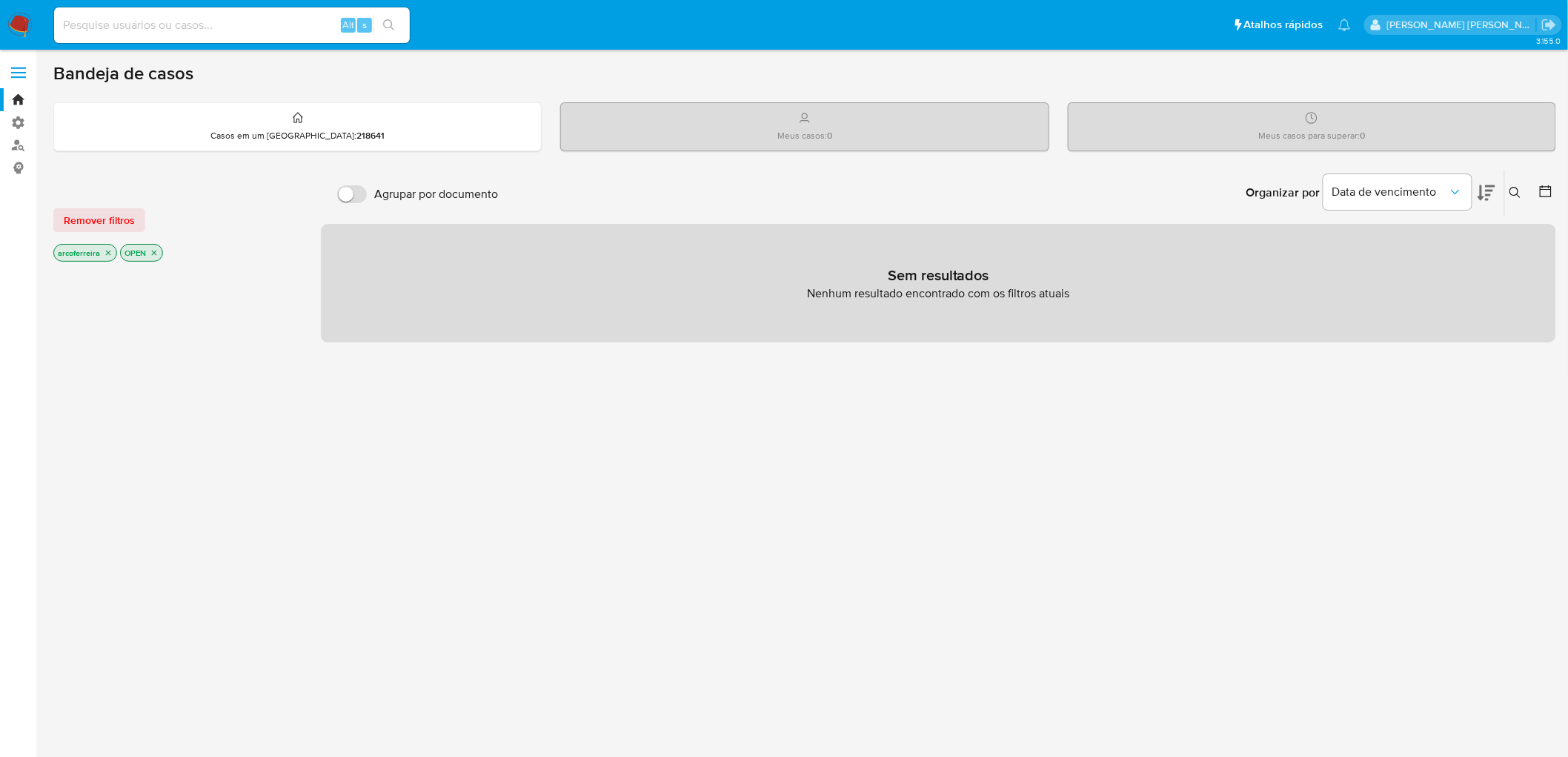
click at [166, 30] on input at bounding box center [232, 26] width 356 height 19
paste input "323968208"
type input "323968208"
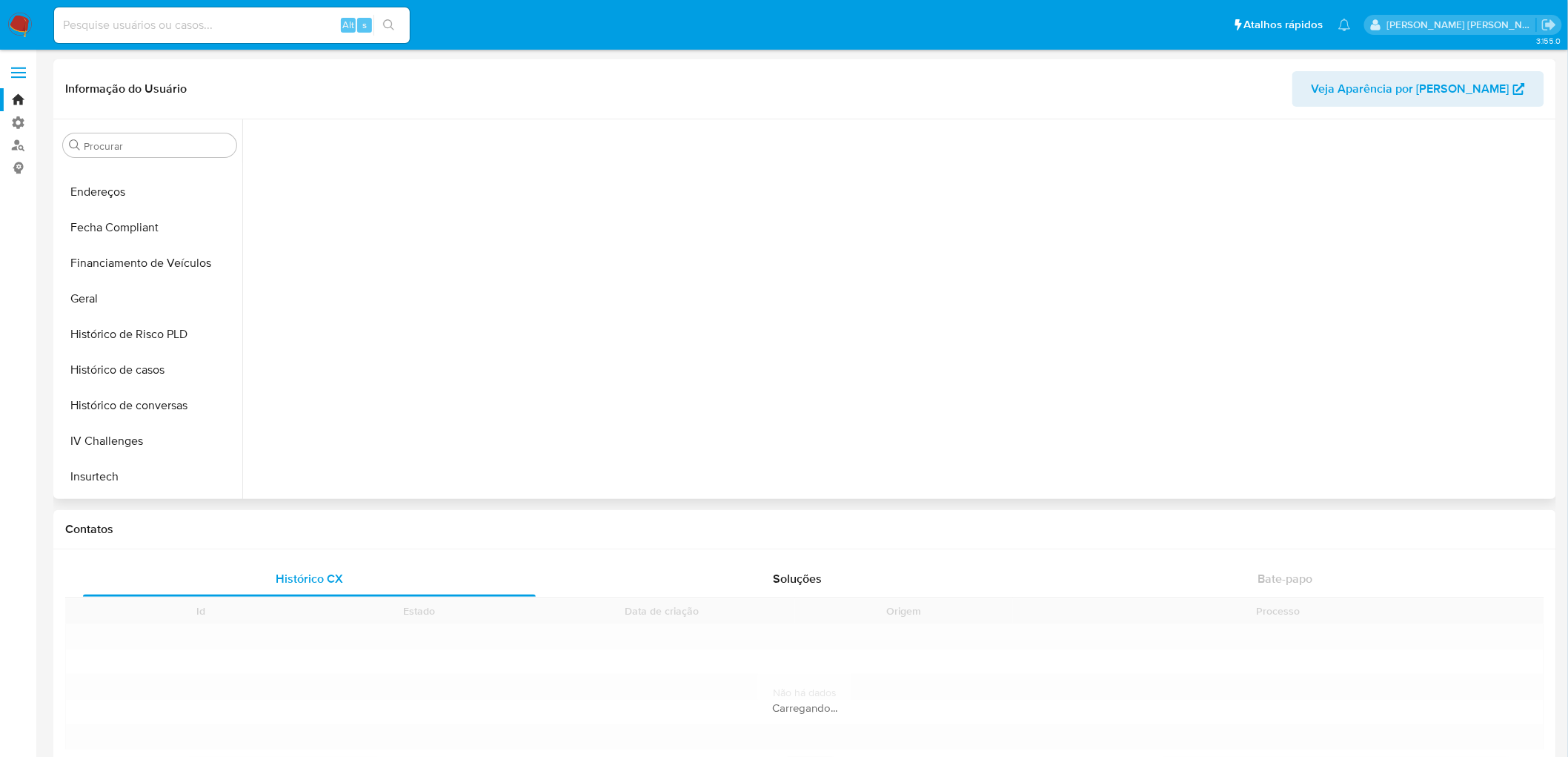
scroll to position [520, 0]
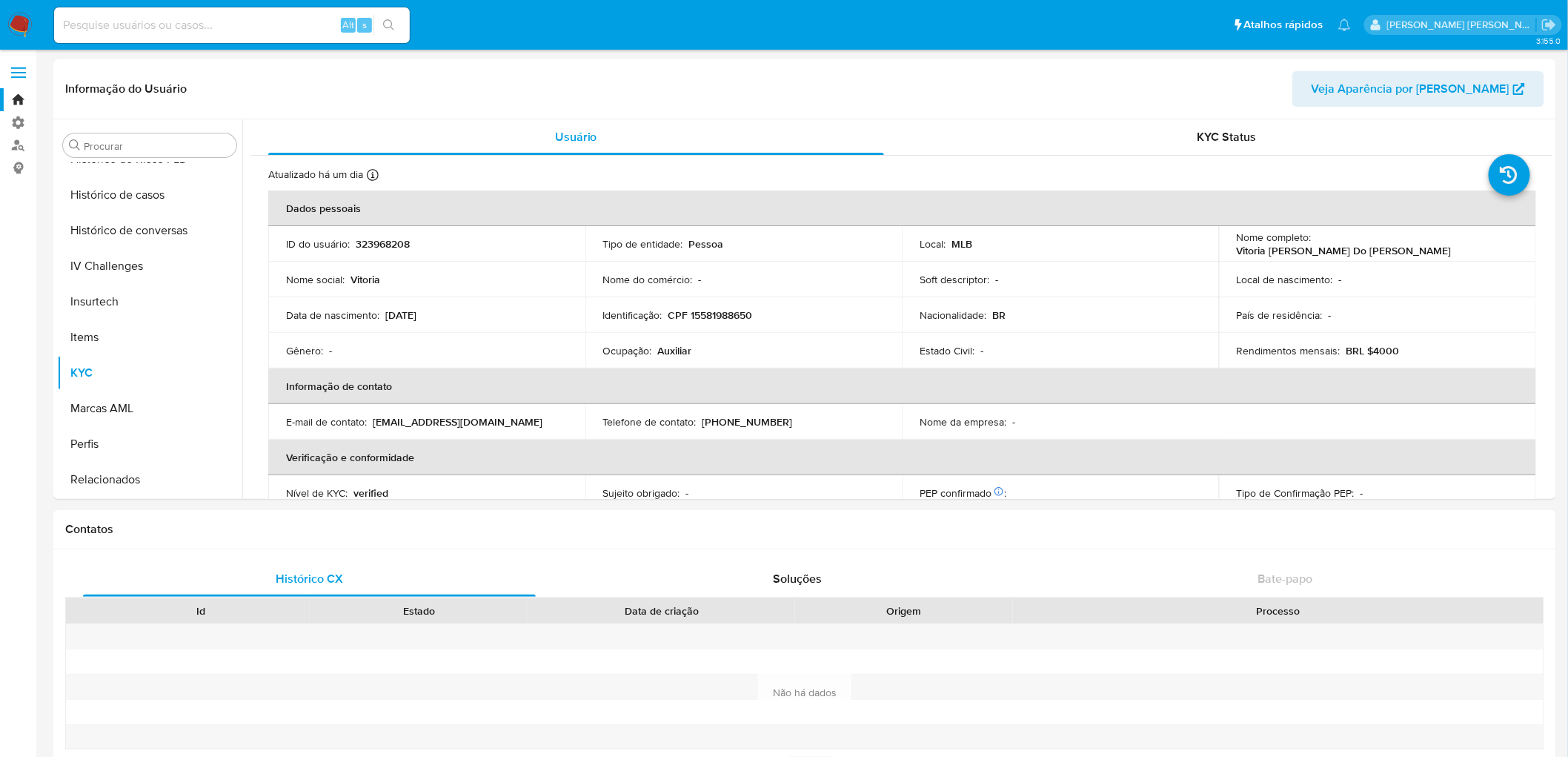
select select "10"
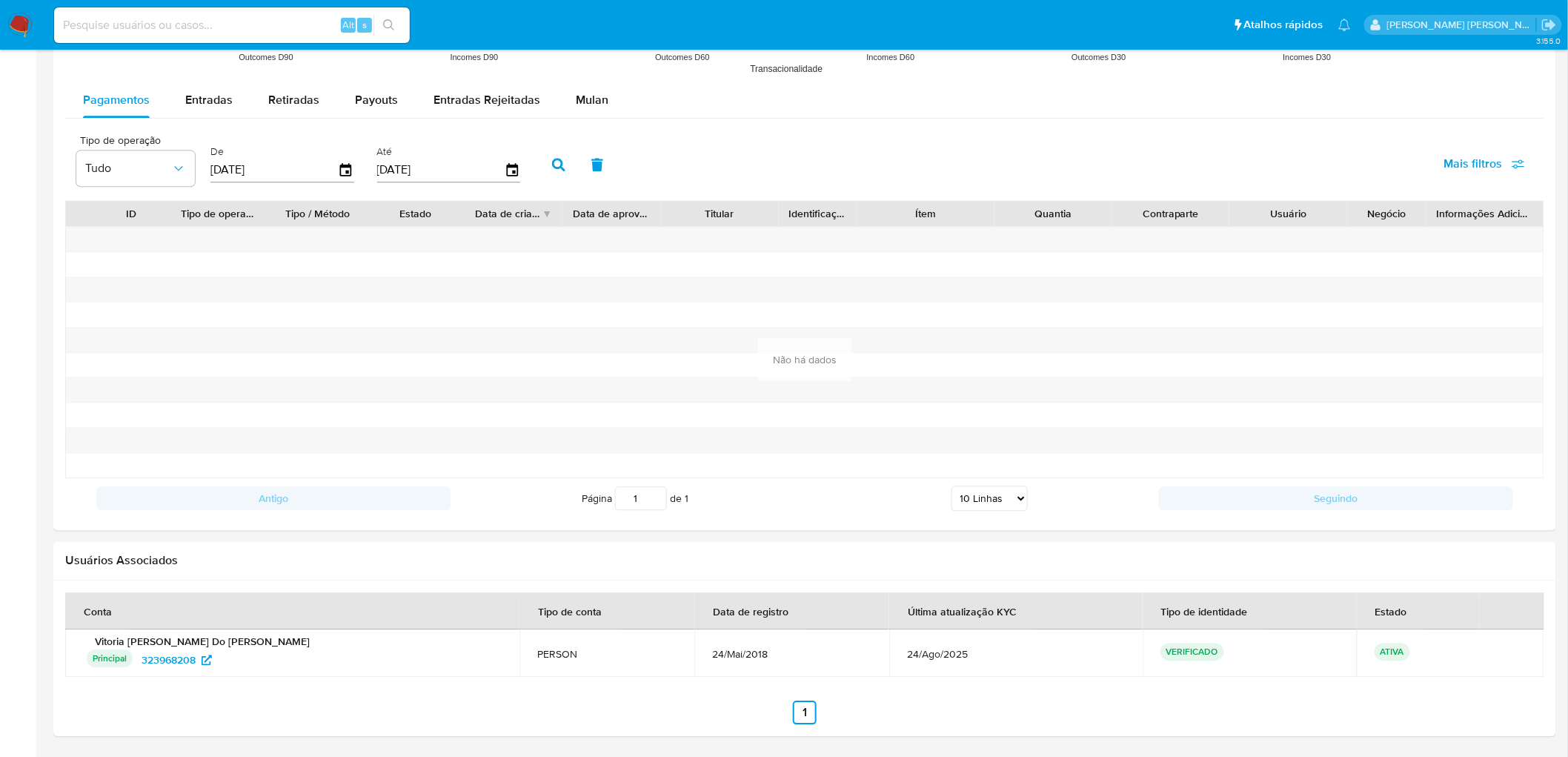
scroll to position [1288, 0]
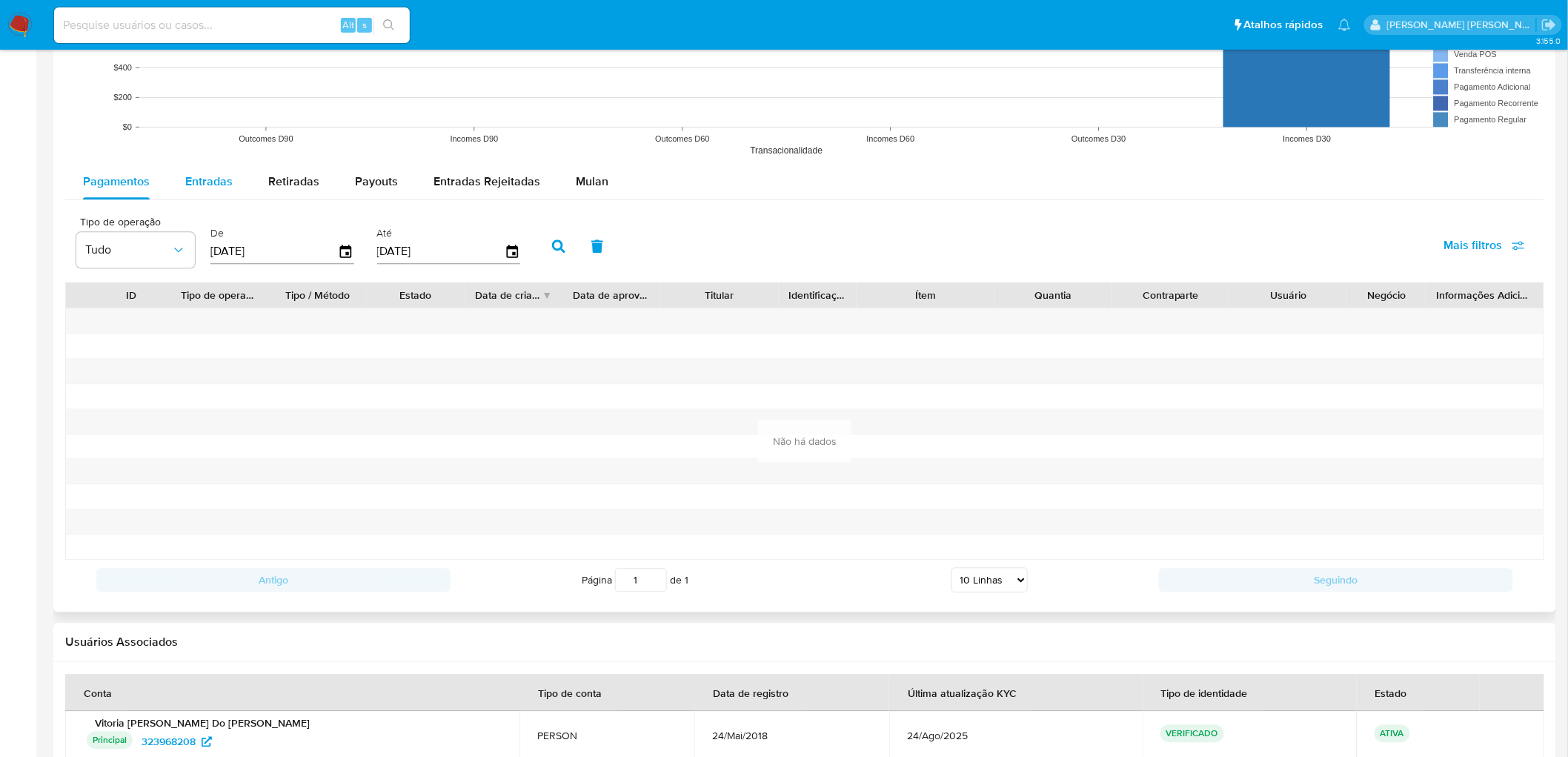
click at [219, 181] on span "Entradas" at bounding box center [209, 180] width 48 height 17
select select "10"
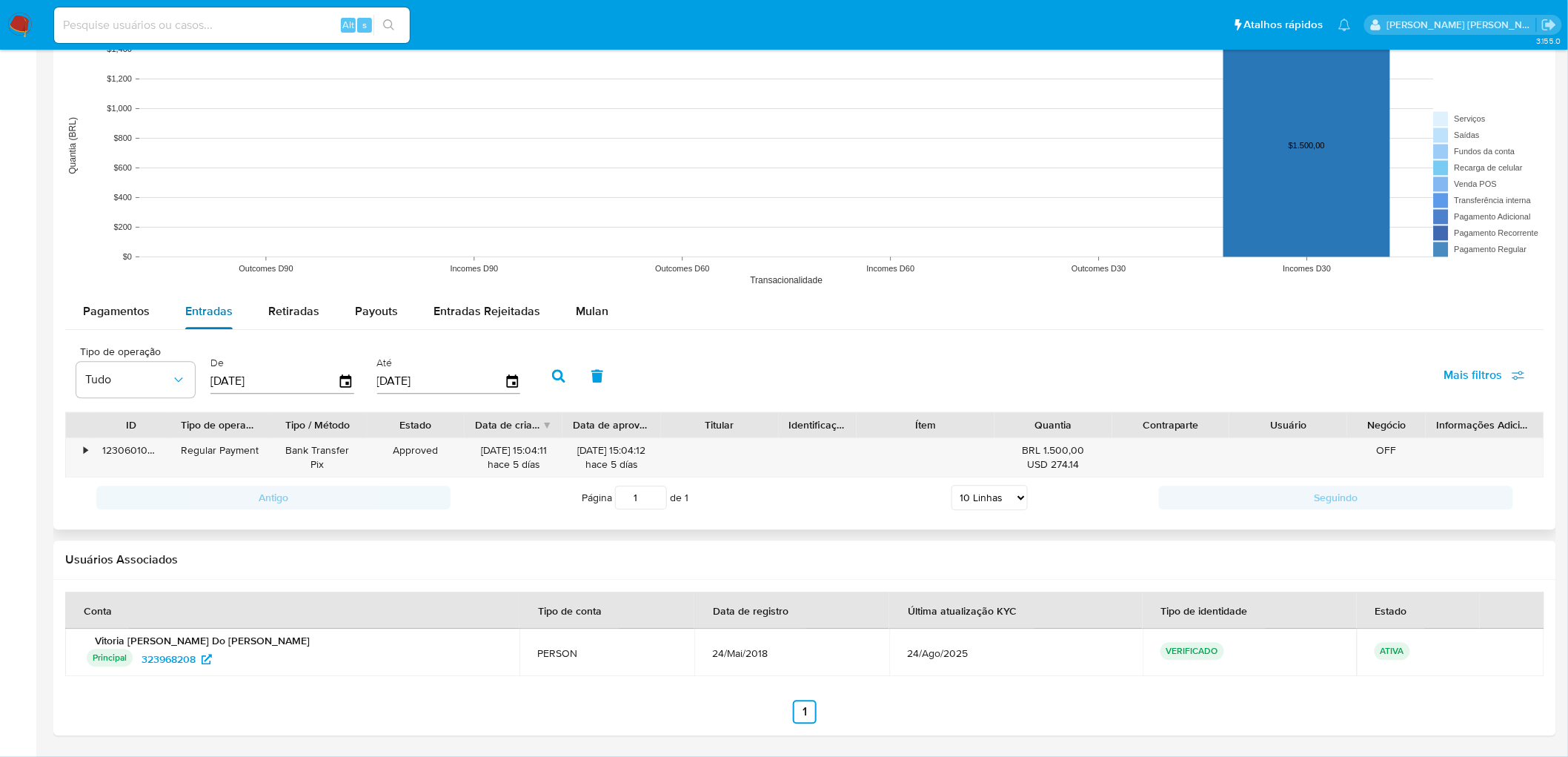
scroll to position [1159, 0]
click at [254, 301] on button "Retiradas" at bounding box center [293, 312] width 87 height 35
select select "10"
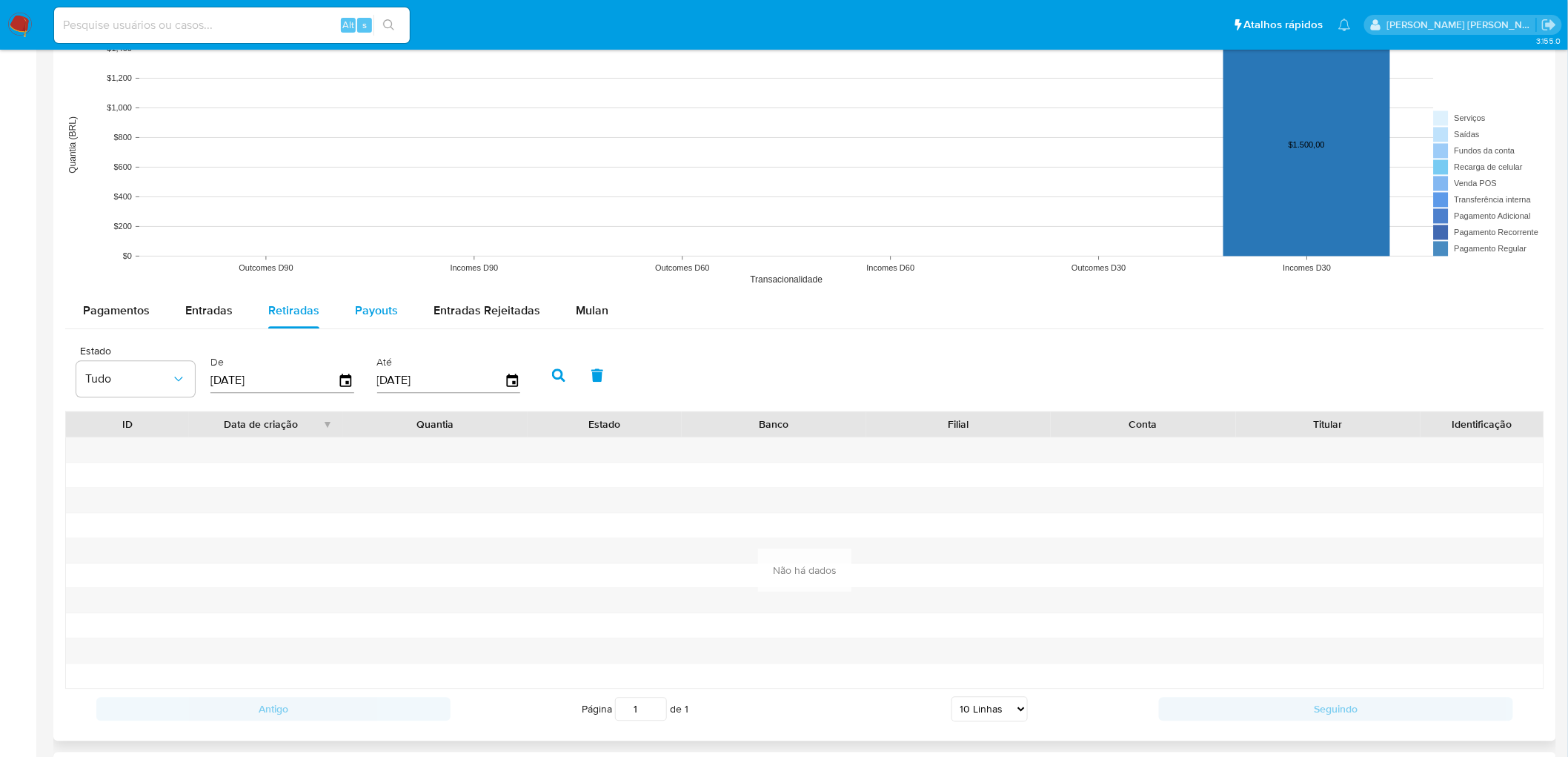
click at [394, 302] on button "Payouts" at bounding box center [377, 311] width 79 height 35
select select "10"
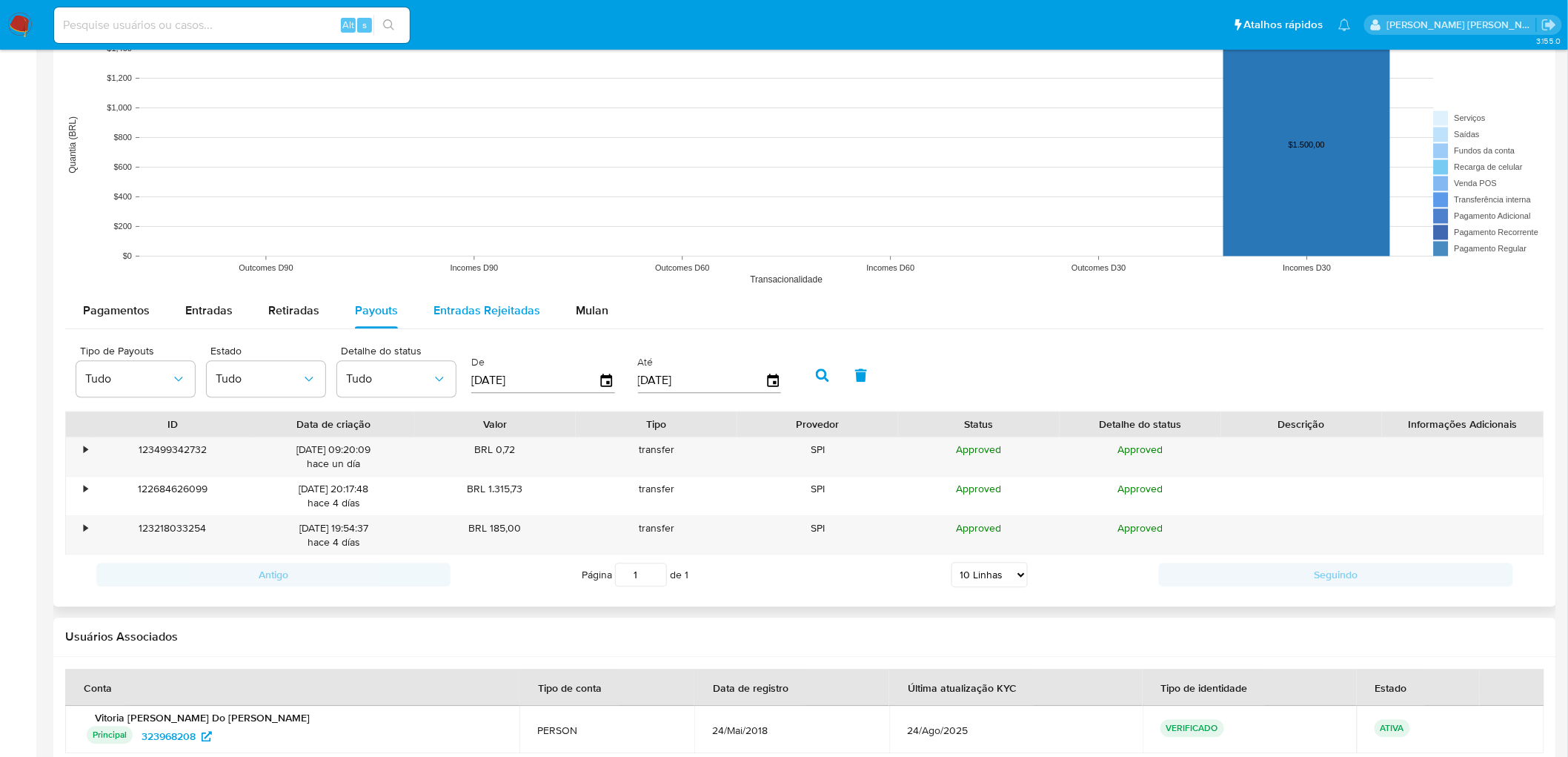
click at [516, 315] on span "Entradas Rejeitadas" at bounding box center [487, 310] width 107 height 17
select select "10"
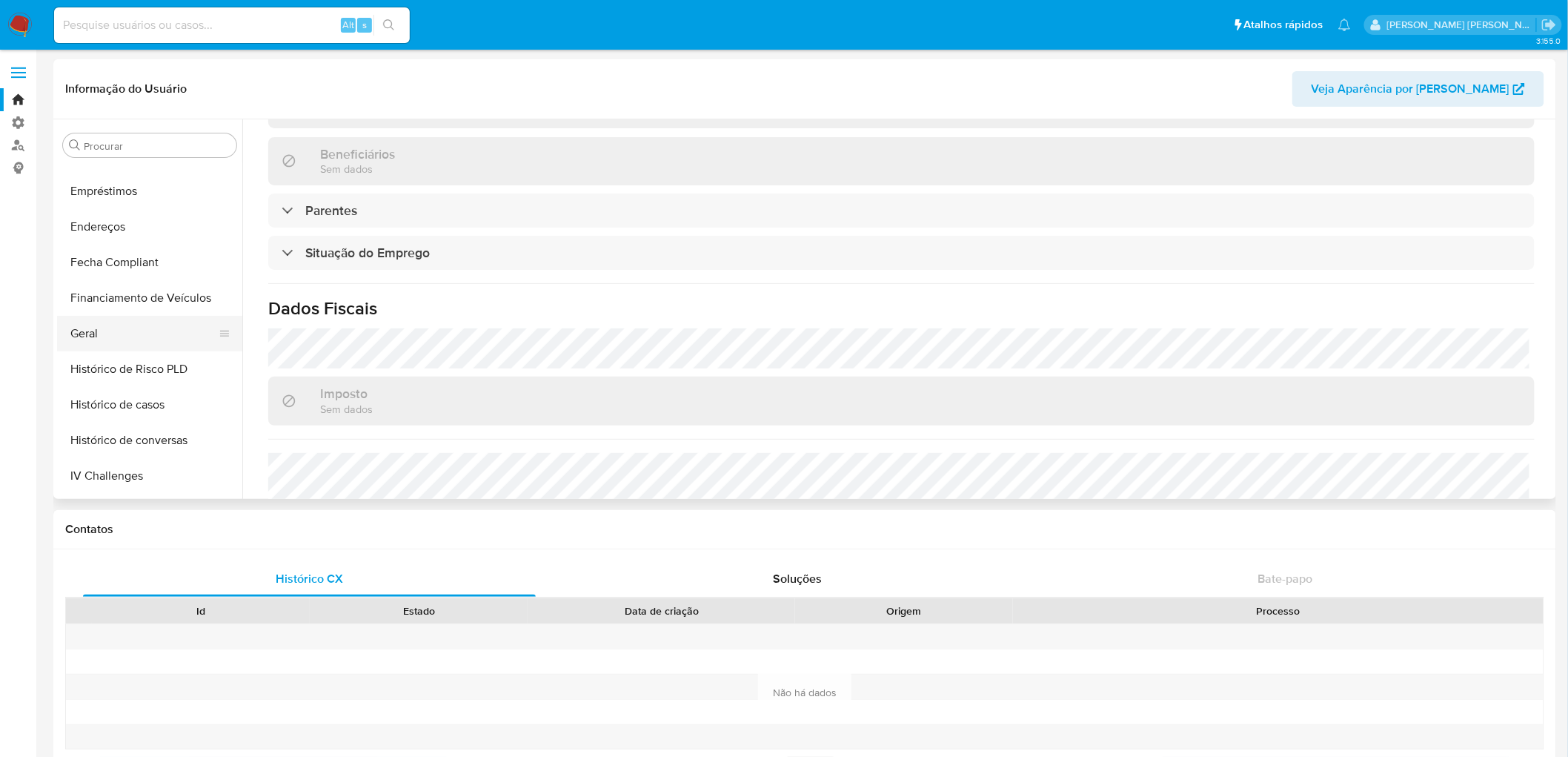
scroll to position [272, 0]
click at [84, 370] on button "Geral" at bounding box center [144, 371] width 173 height 35
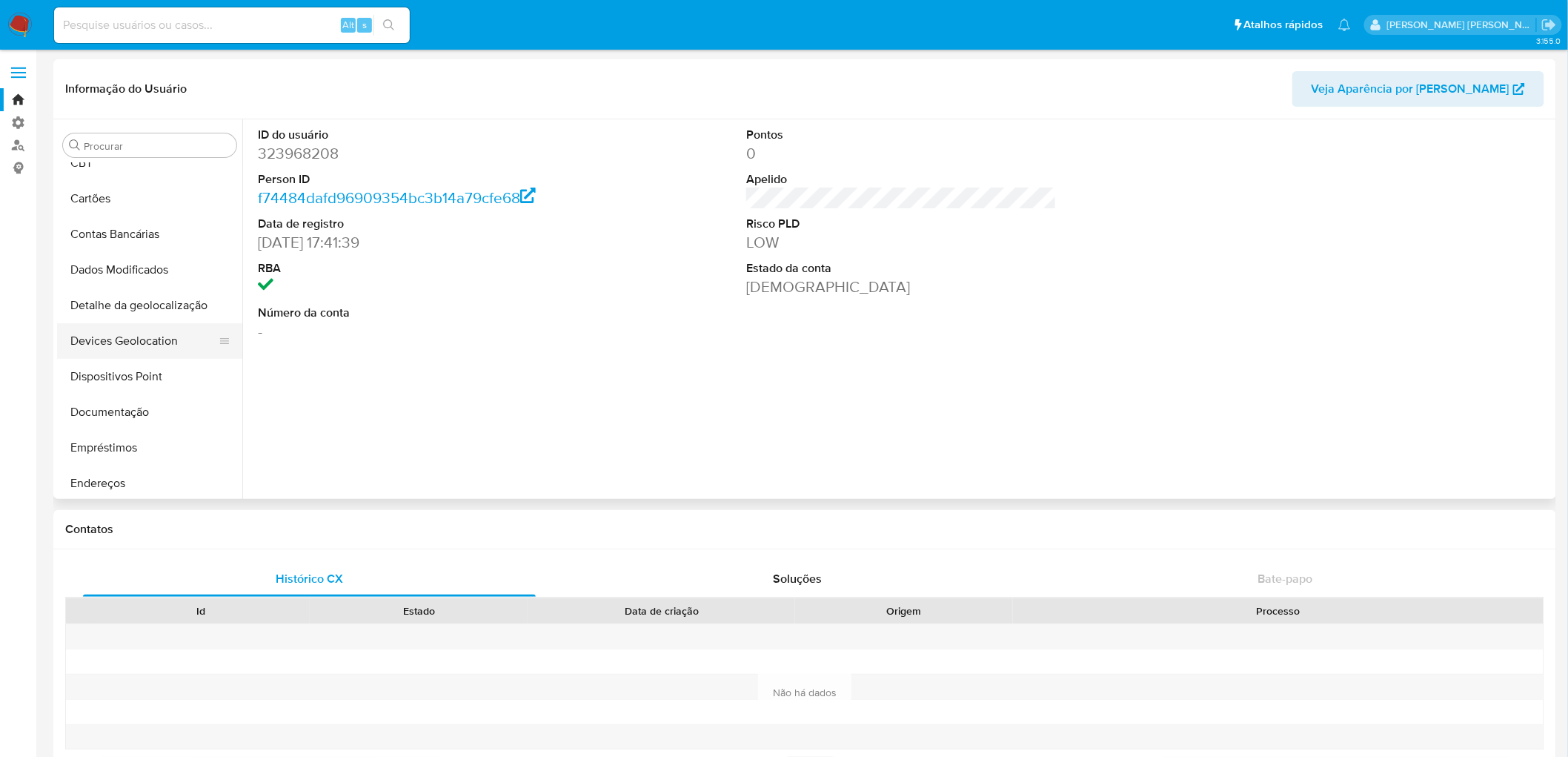
scroll to position [82, 0]
click at [150, 386] on button "Documentação" at bounding box center [144, 383] width 173 height 35
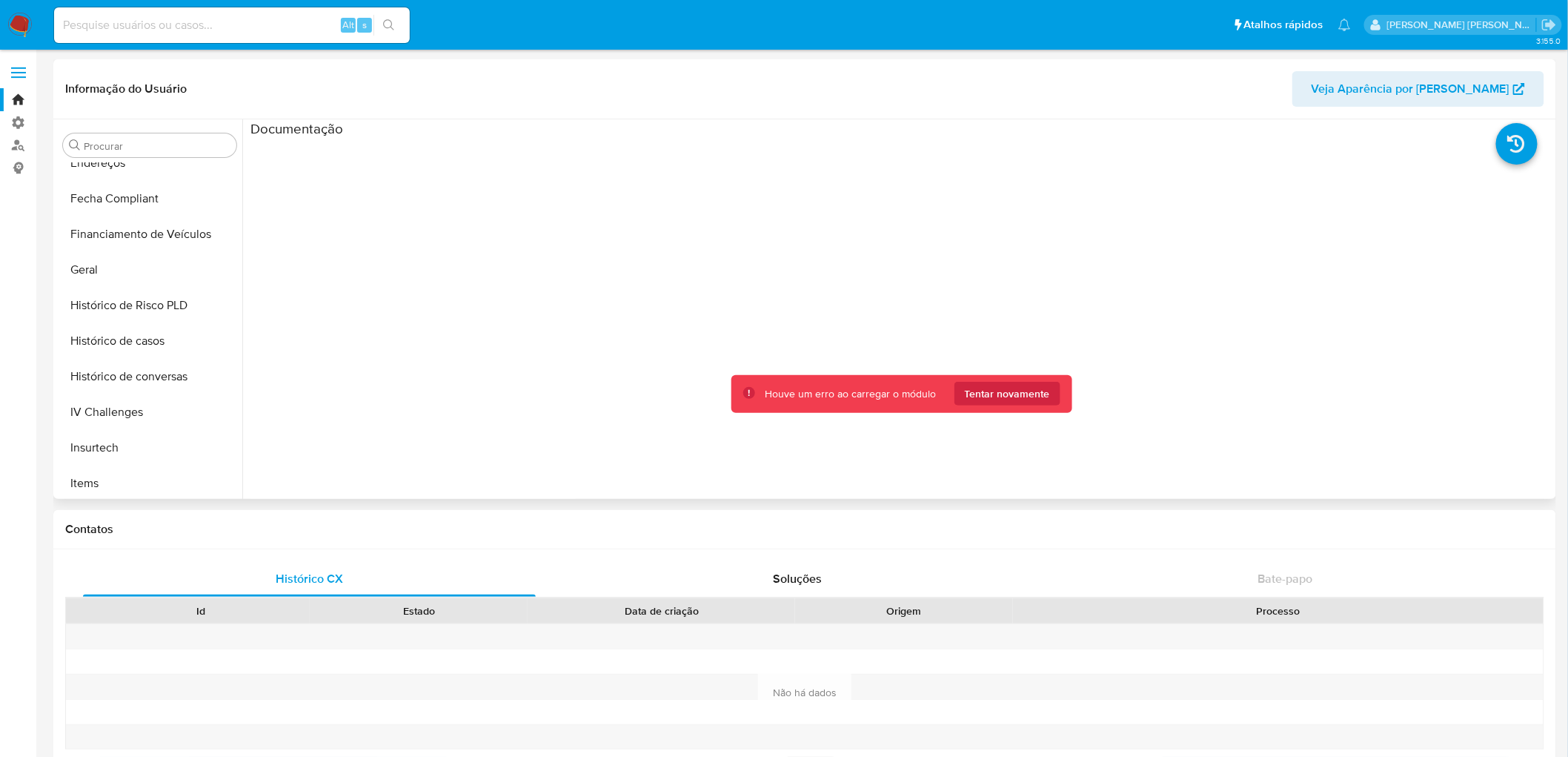
scroll to position [411, 0]
